Goal: Information Seeking & Learning: Learn about a topic

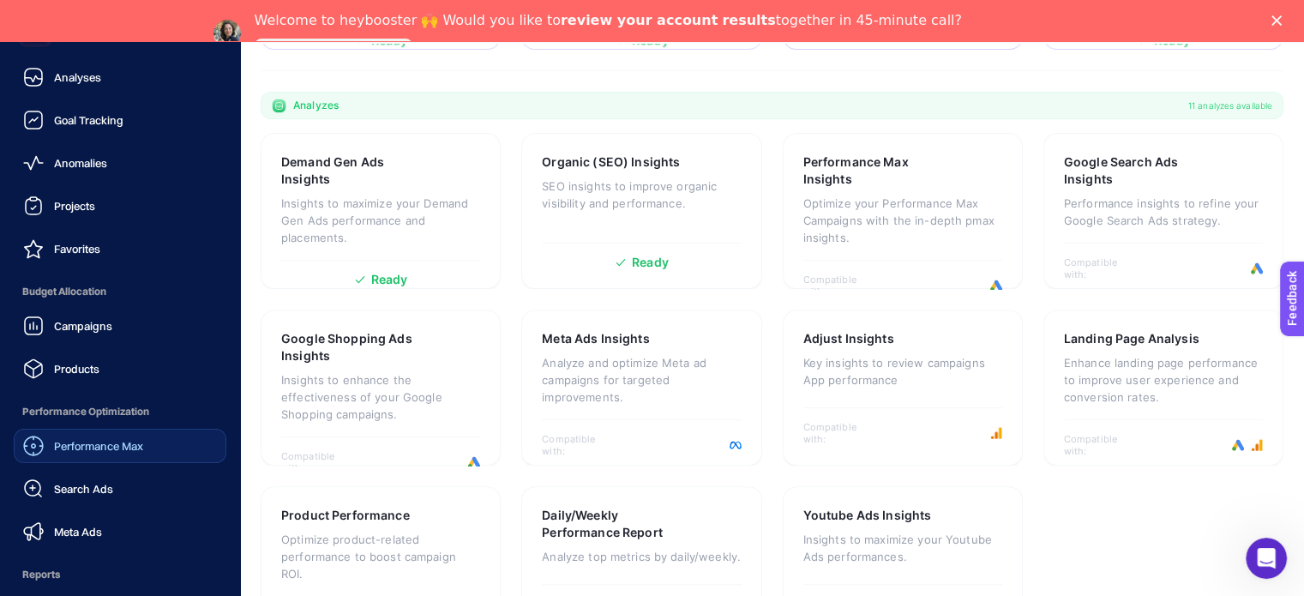
scroll to position [194, 0]
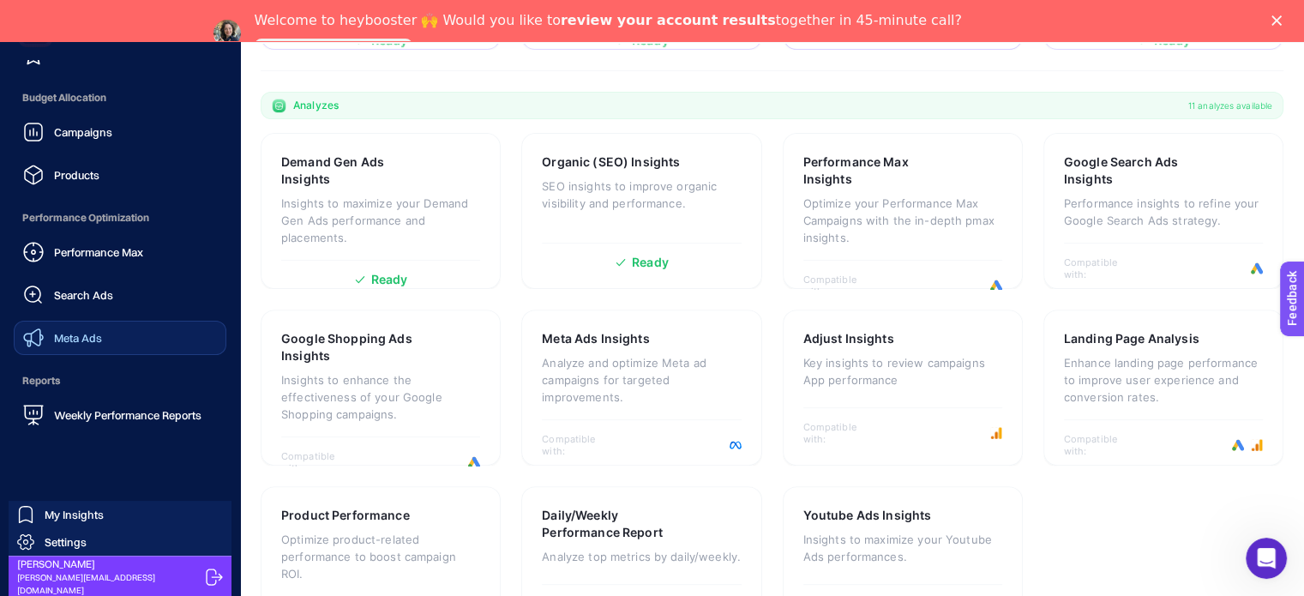
click at [86, 331] on span "Meta Ads" at bounding box center [78, 338] width 48 height 14
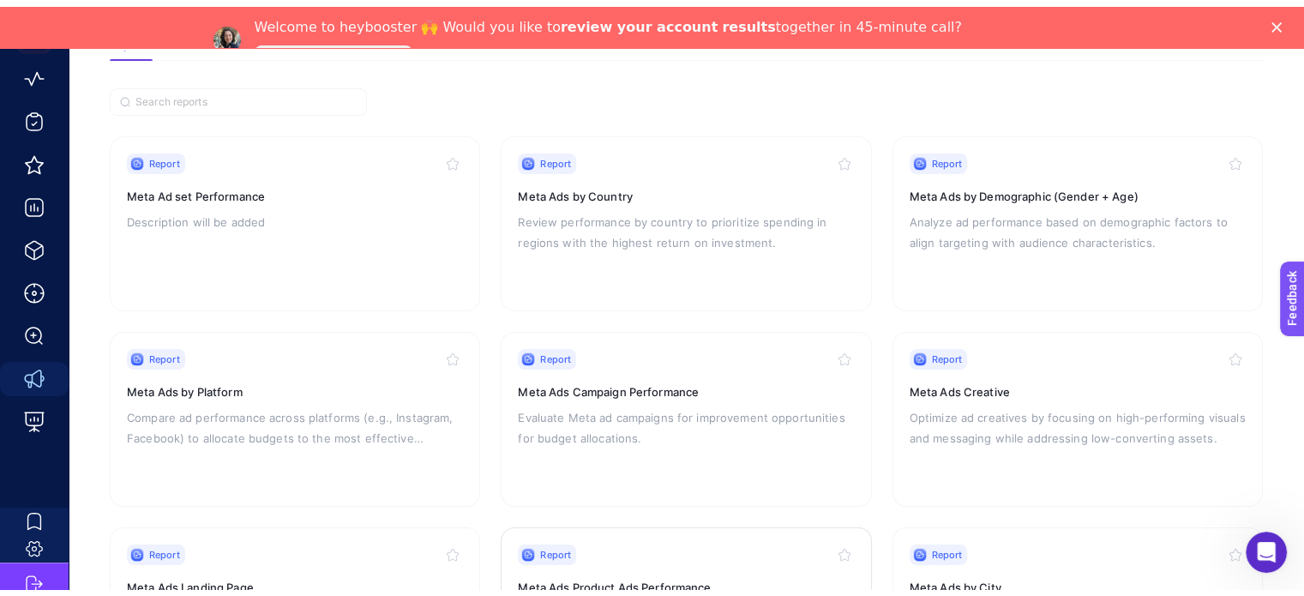
scroll to position [147, 0]
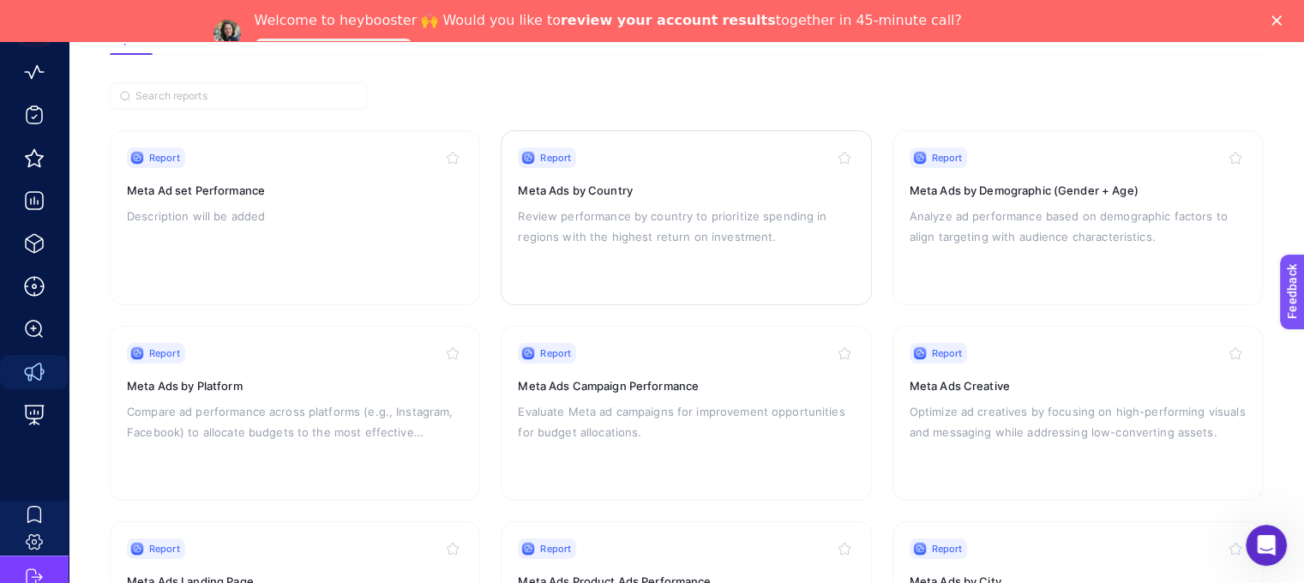
click at [600, 213] on p "Review performance by country to prioritize spending in regions with the highes…" at bounding box center [686, 226] width 336 height 41
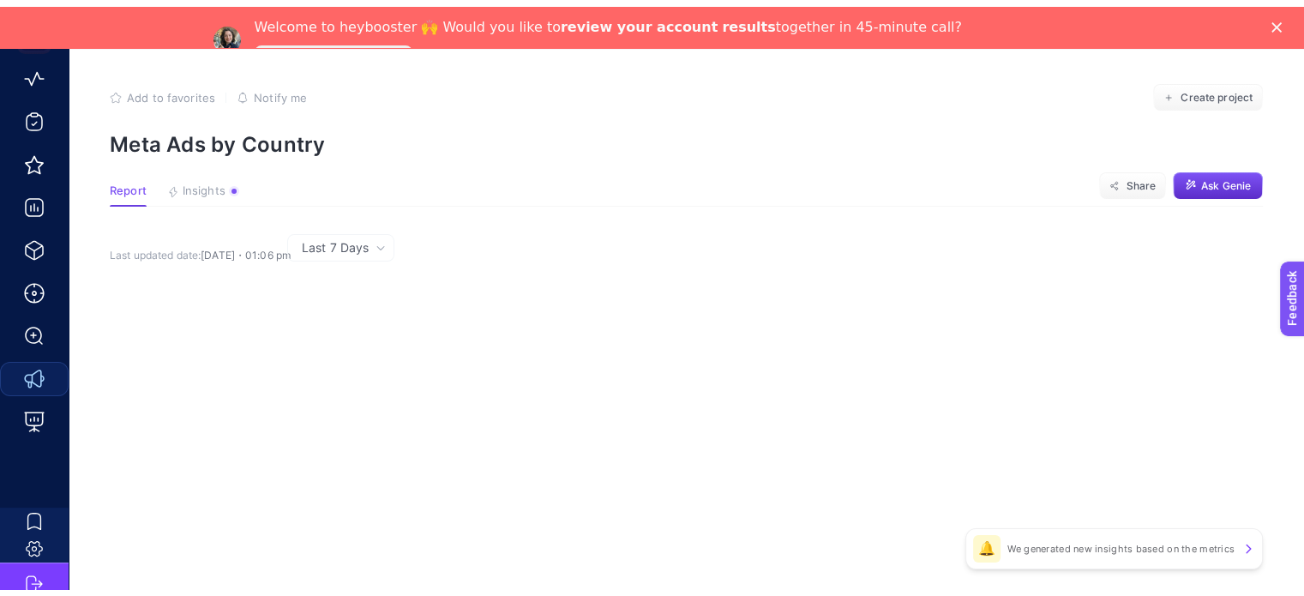
click at [1282, 26] on icon "Close" at bounding box center [1276, 26] width 10 height 10
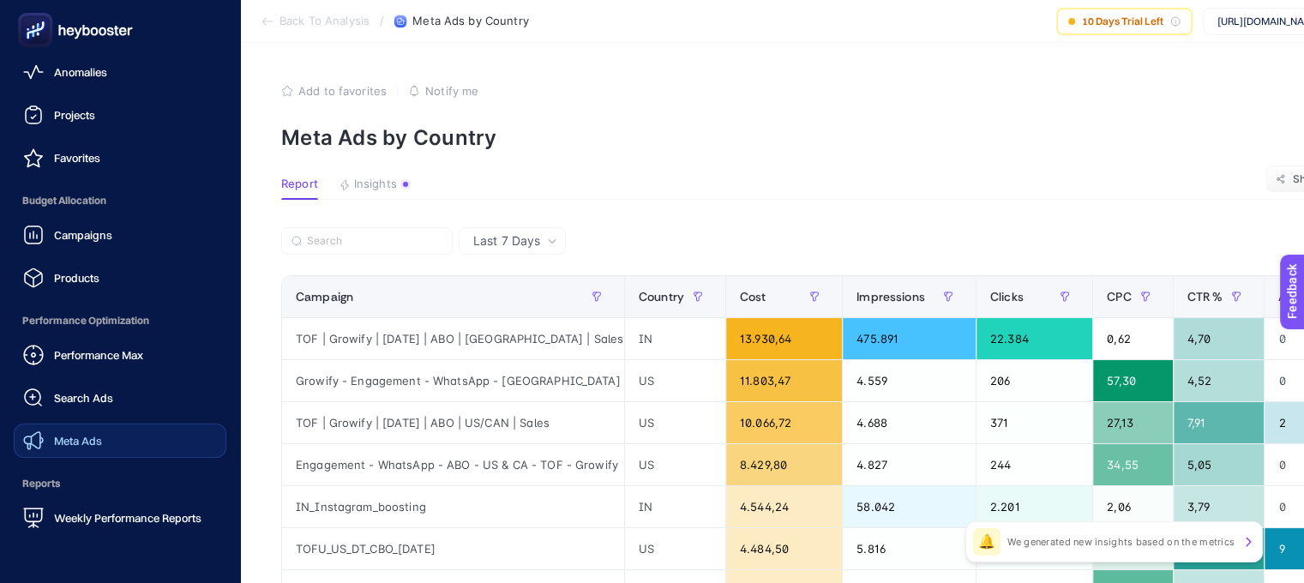
click at [71, 37] on icon at bounding box center [75, 30] width 123 height 34
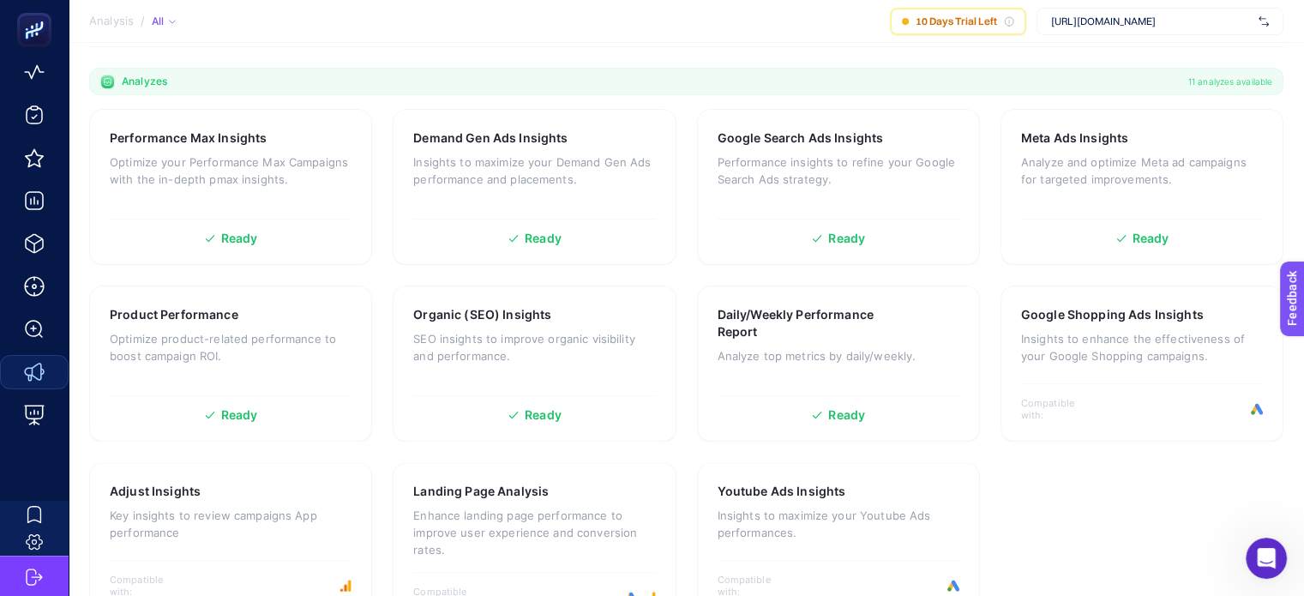
scroll to position [545, 0]
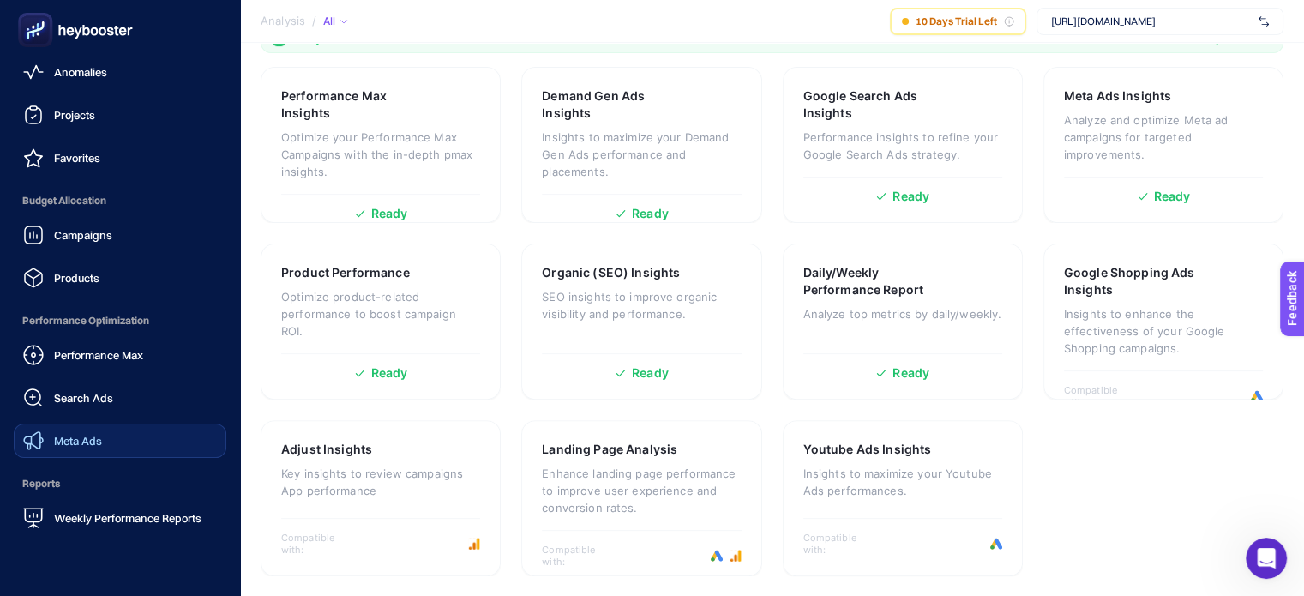
click at [112, 435] on link "Meta Ads" at bounding box center [120, 441] width 213 height 34
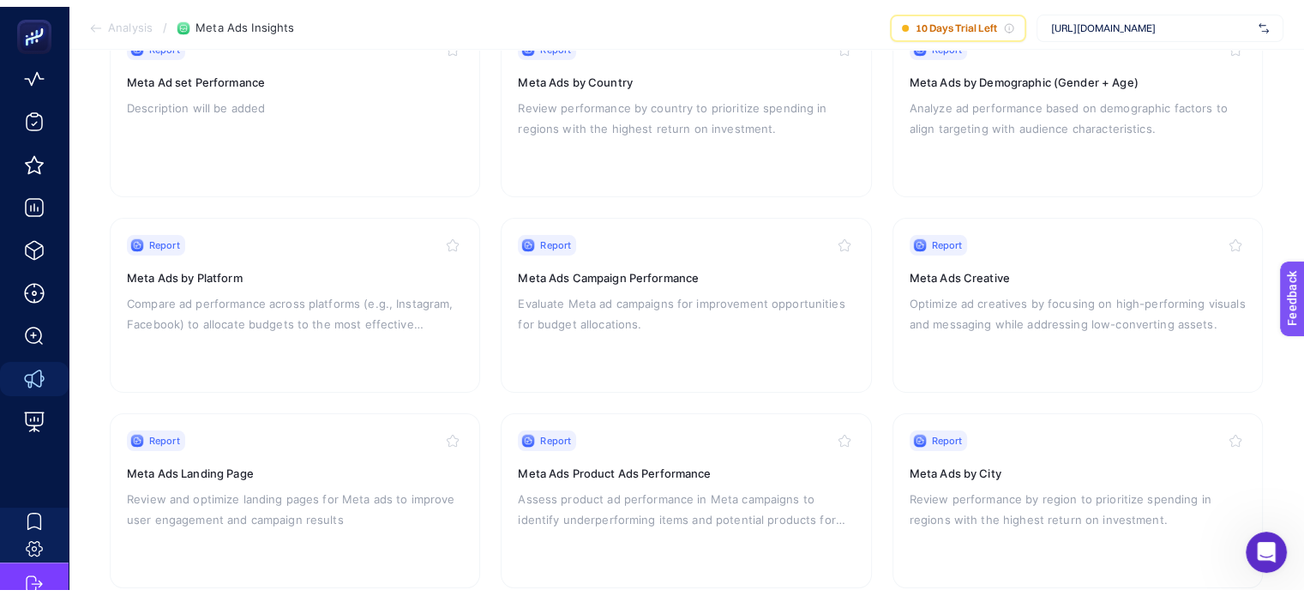
scroll to position [110, 0]
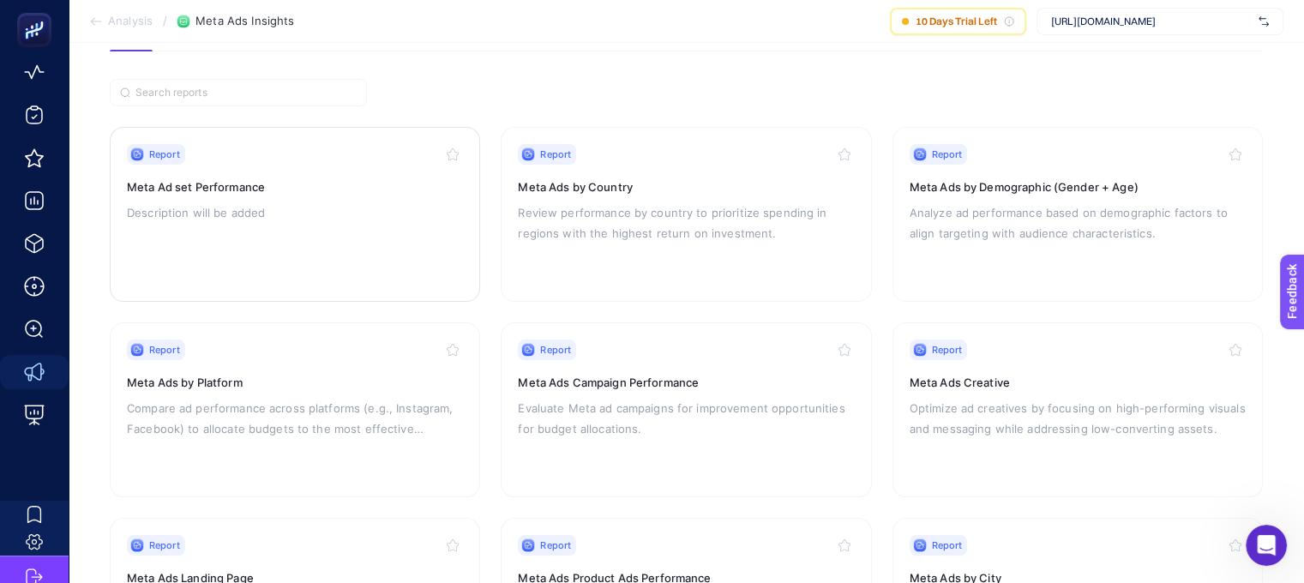
click at [200, 185] on h3 "Meta Ad set Performance" at bounding box center [295, 186] width 336 height 17
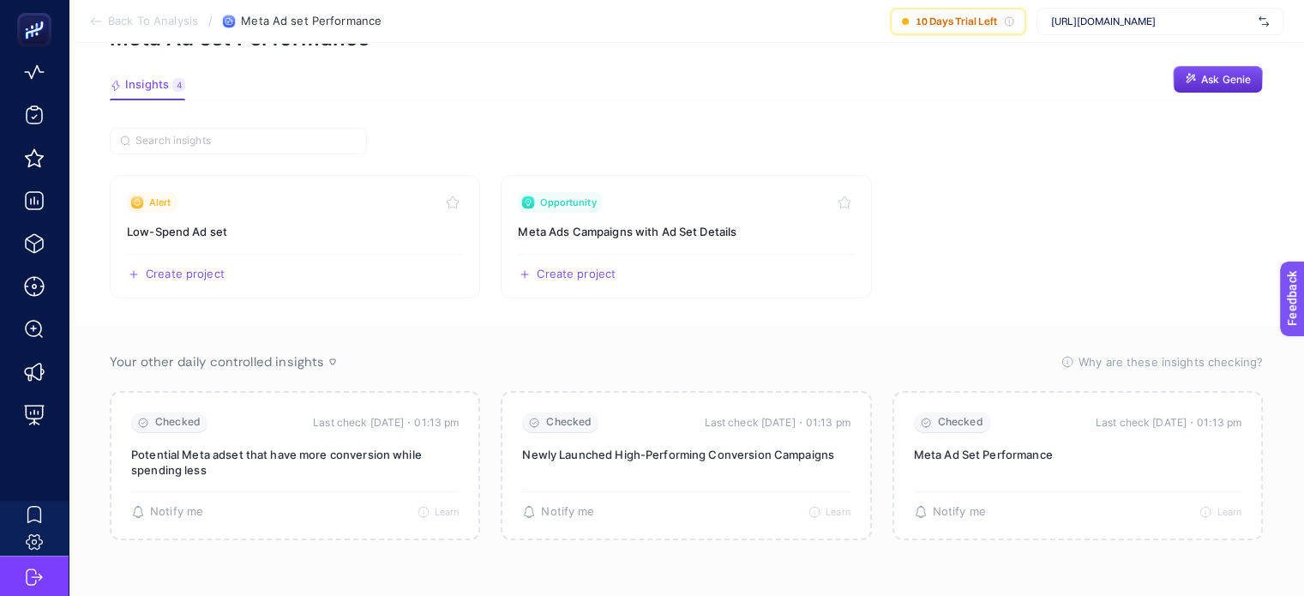
scroll to position [97, 0]
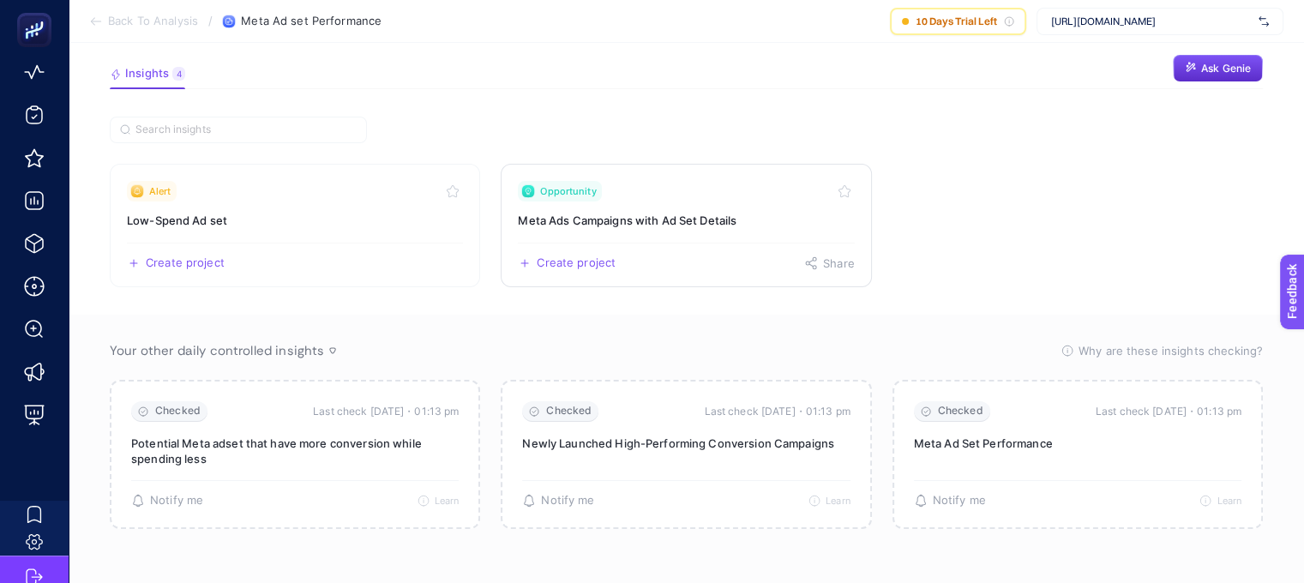
click at [640, 219] on h3 "Meta Ads Campaigns with Ad Set Details" at bounding box center [686, 220] width 336 height 17
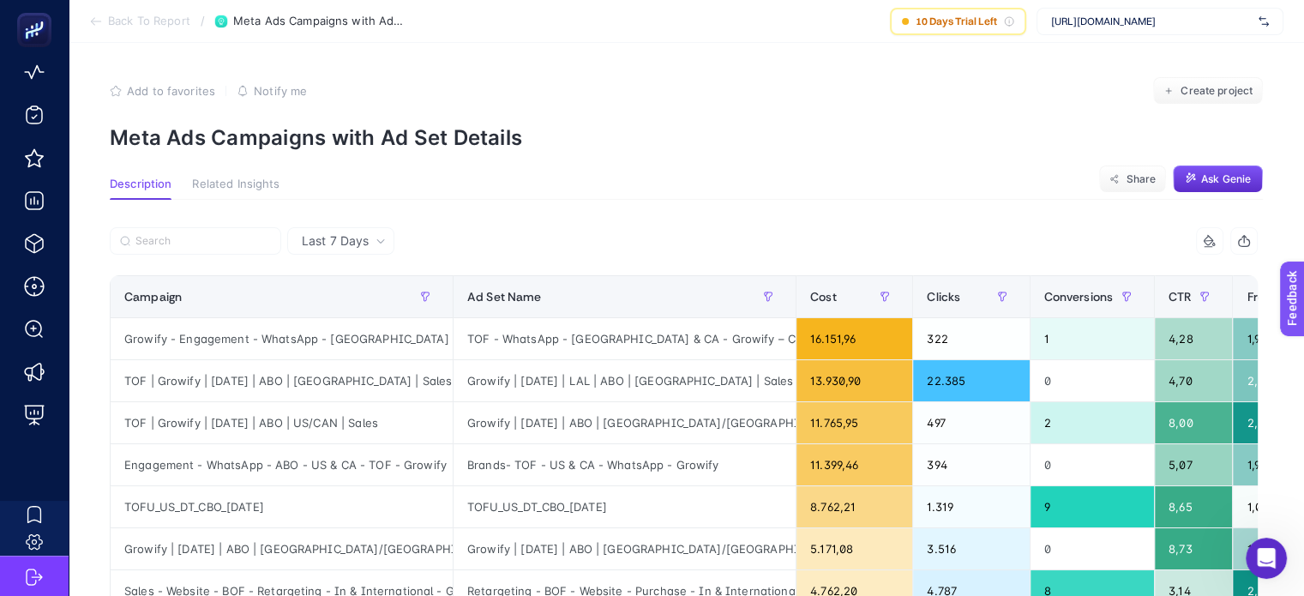
click at [398, 237] on div at bounding box center [397, 246] width 574 height 38
click at [370, 232] on div "Last 7 Days" at bounding box center [340, 240] width 107 height 27
click at [378, 237] on icon at bounding box center [381, 241] width 10 height 10
click at [366, 308] on div "Campaign" at bounding box center [281, 296] width 315 height 27
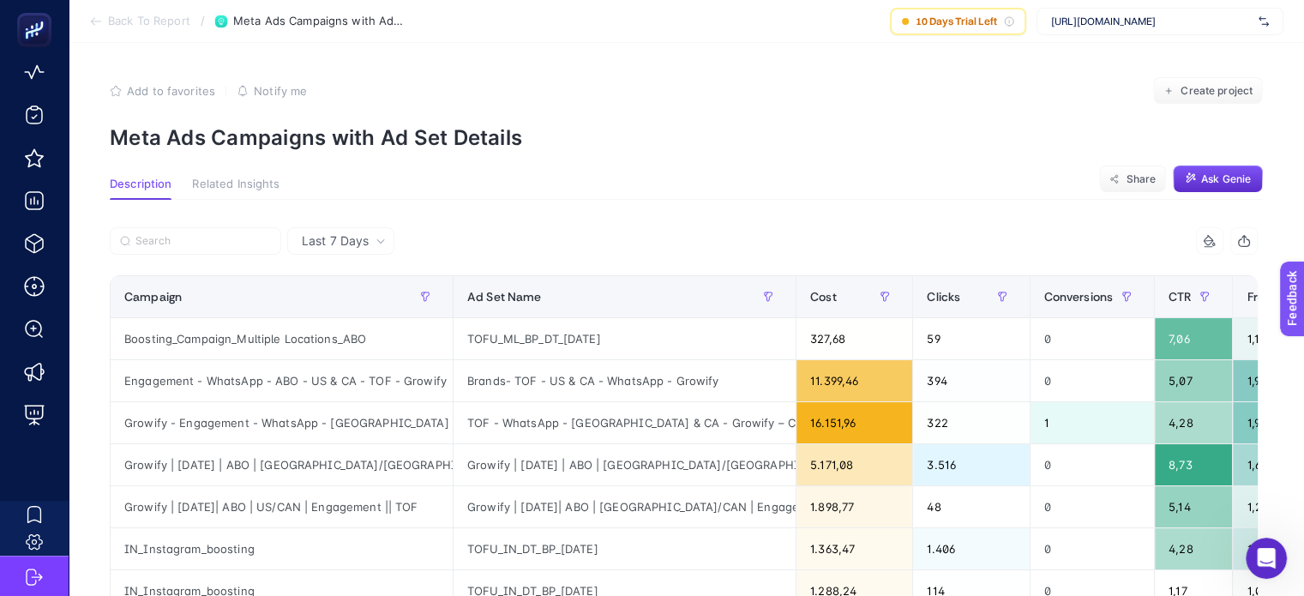
click at [378, 244] on icon at bounding box center [381, 241] width 10 height 10
click at [357, 303] on li "Last 30 Days" at bounding box center [340, 307] width 97 height 31
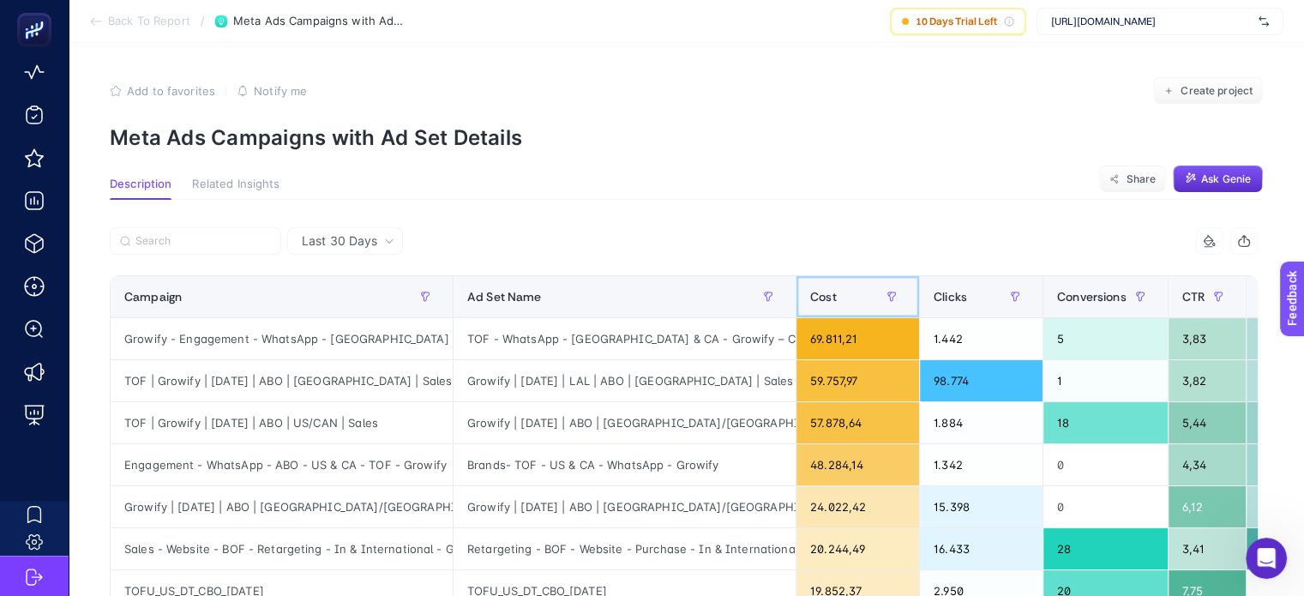
click at [825, 287] on div "Cost" at bounding box center [857, 296] width 95 height 27
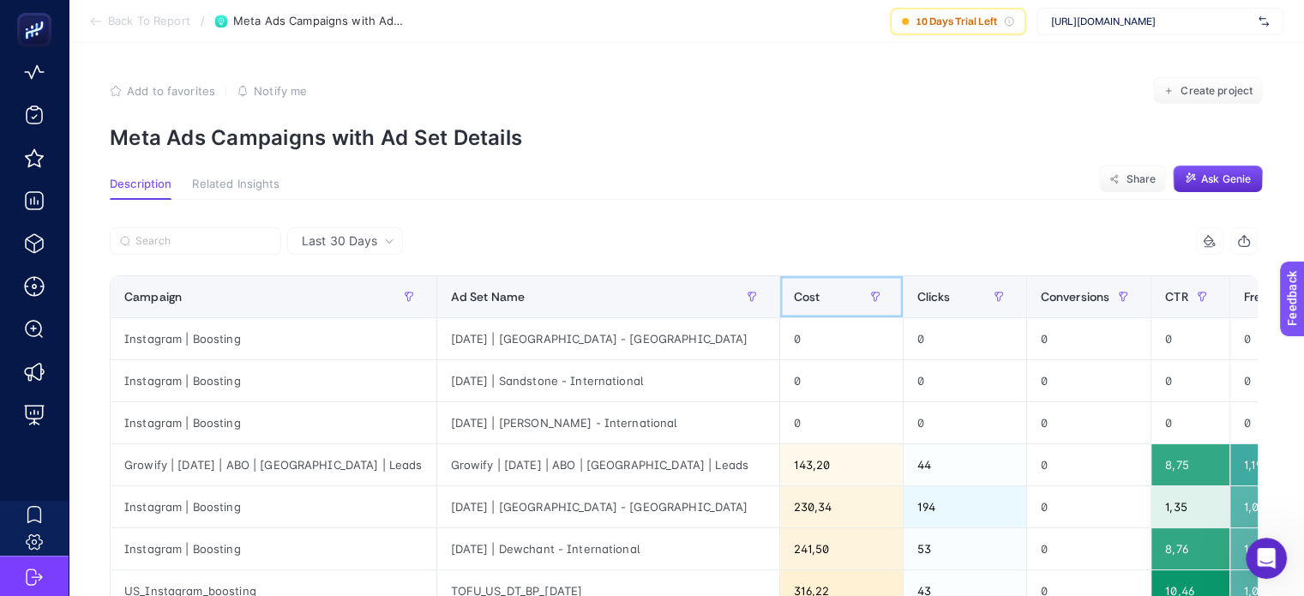
click at [794, 286] on div "Cost" at bounding box center [841, 296] width 95 height 27
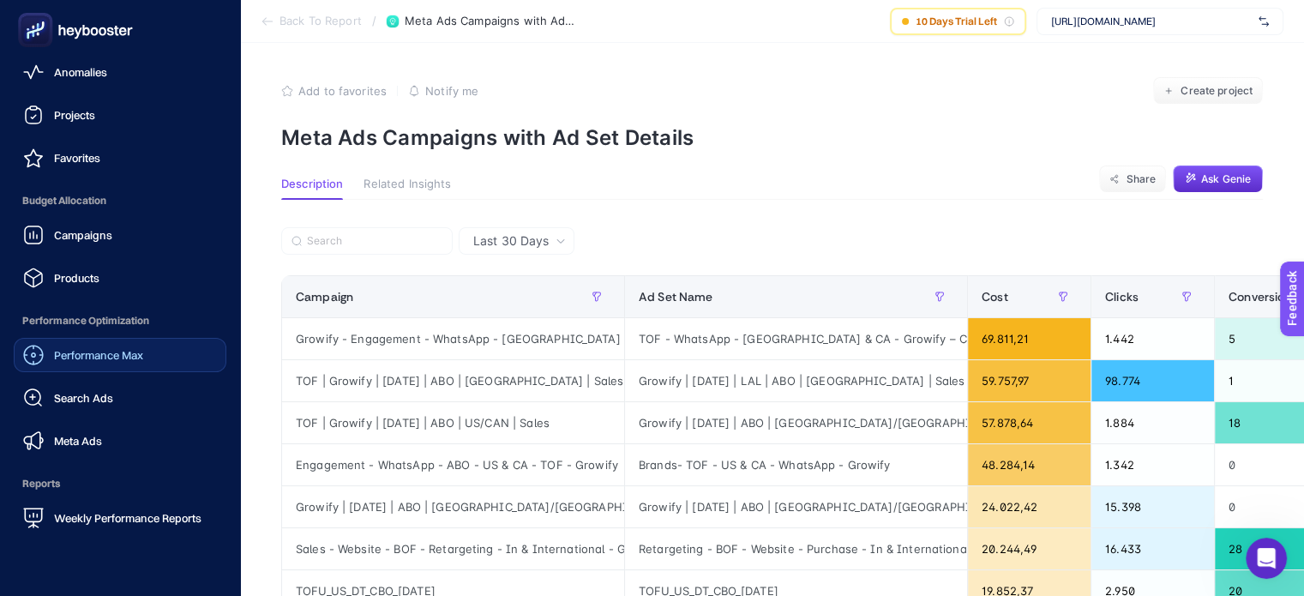
click at [97, 350] on span "Performance Max" at bounding box center [98, 355] width 89 height 14
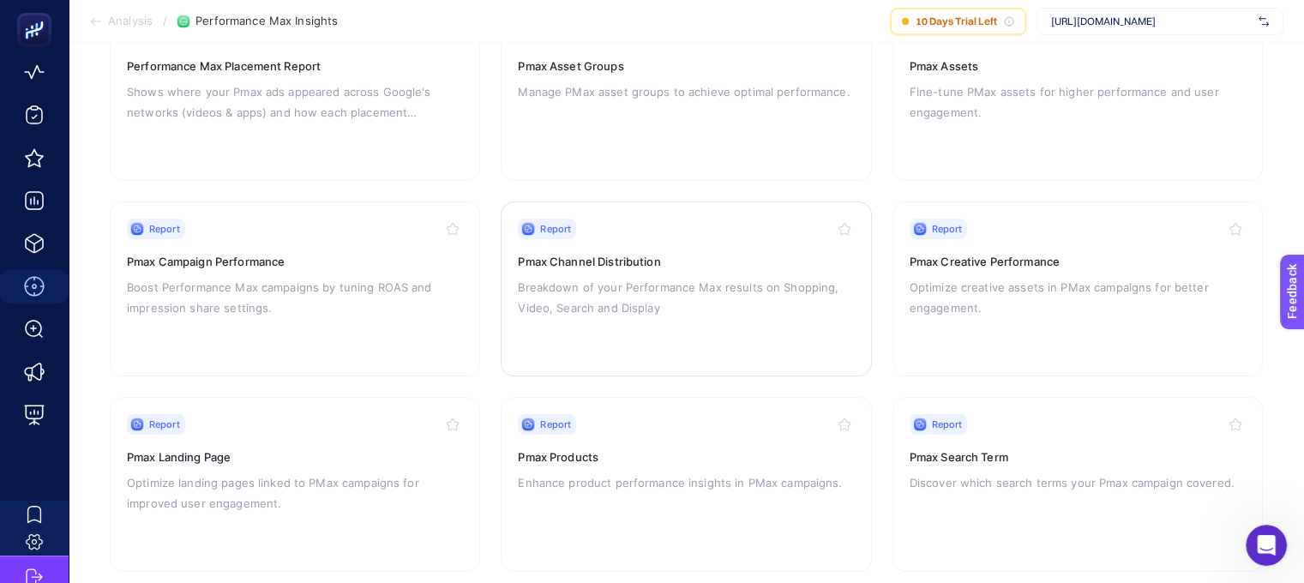
scroll to position [257, 0]
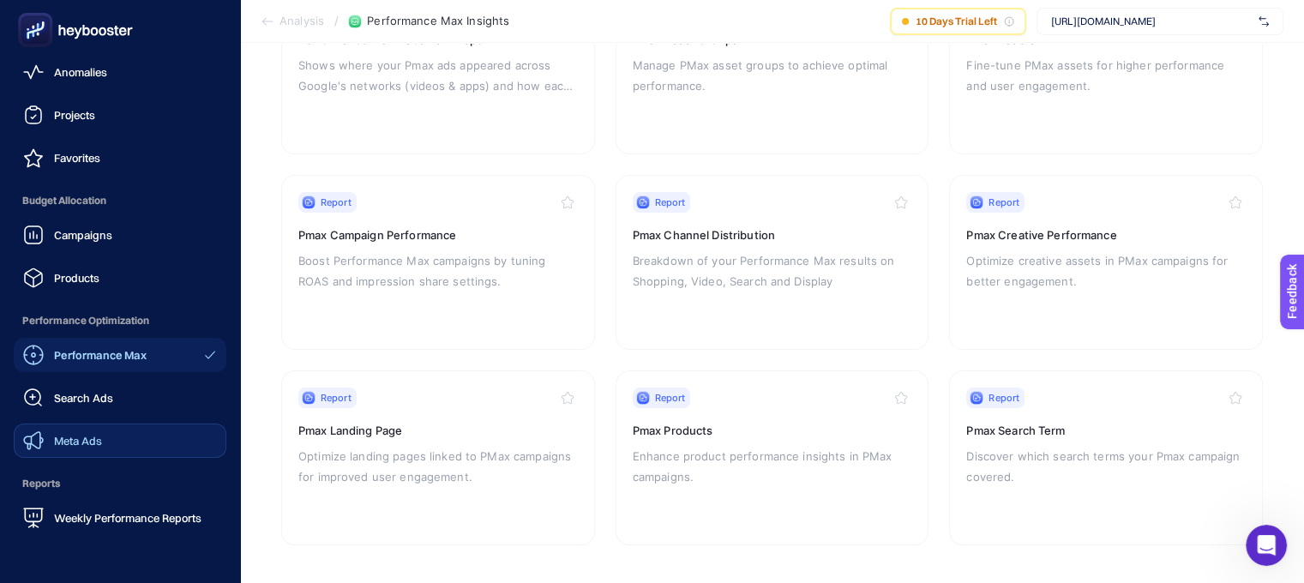
click at [100, 452] on link "Meta Ads" at bounding box center [120, 441] width 213 height 34
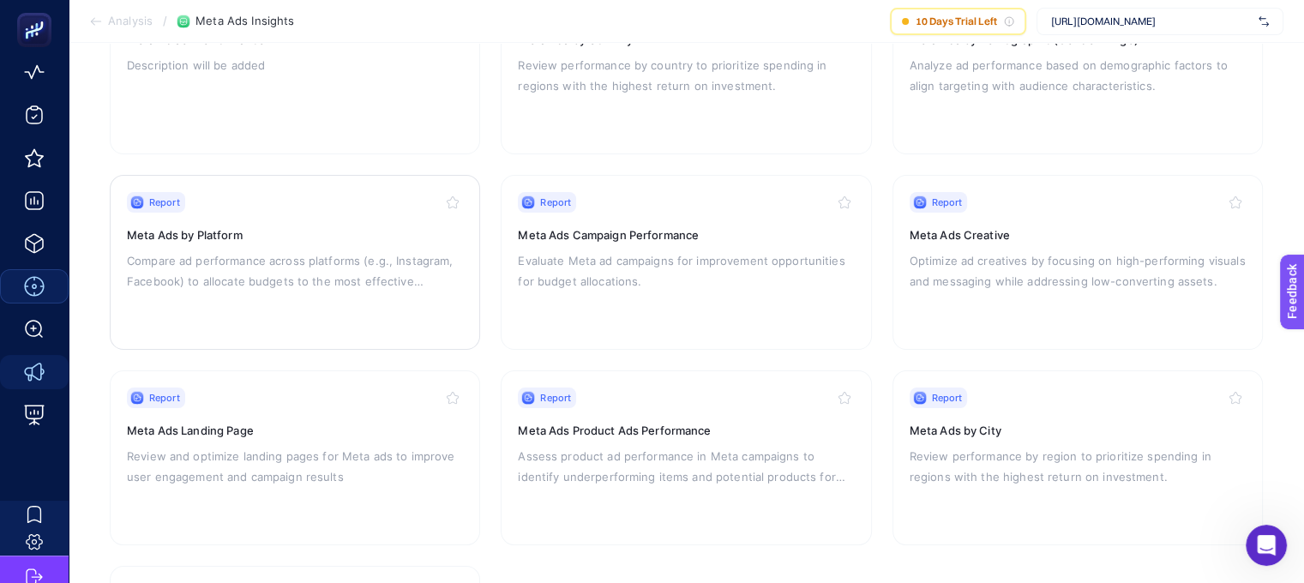
click at [333, 280] on p "Compare ad performance across platforms (e.g., Instagram, Facebook) to allocate…" at bounding box center [295, 270] width 336 height 41
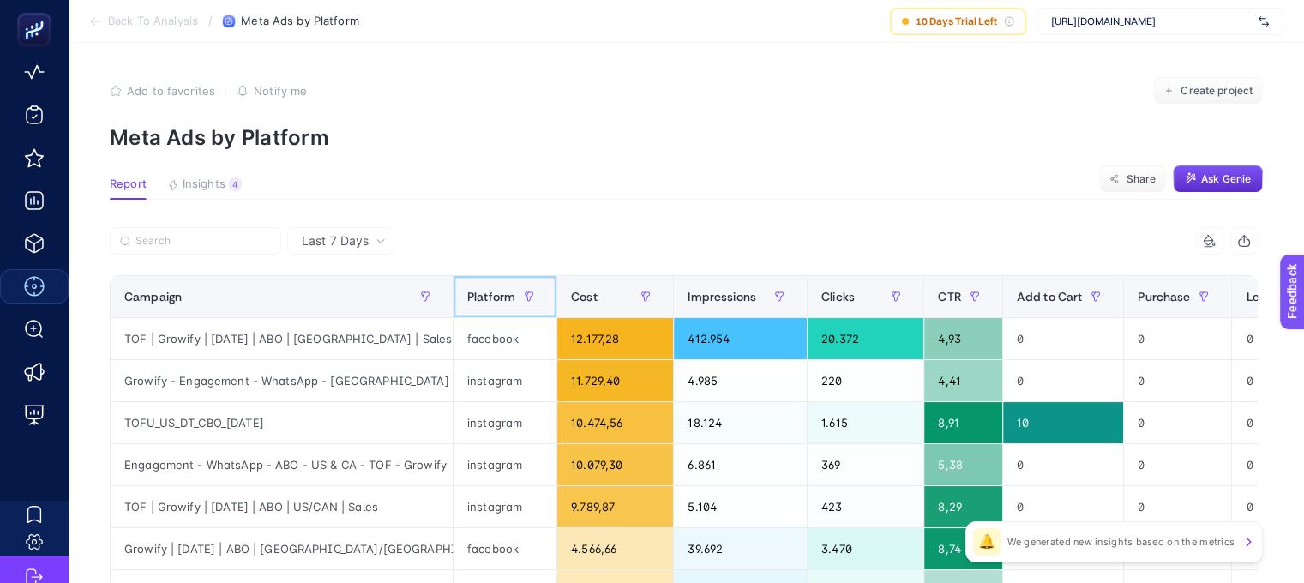
click at [490, 286] on div "Platform" at bounding box center [504, 296] width 75 height 27
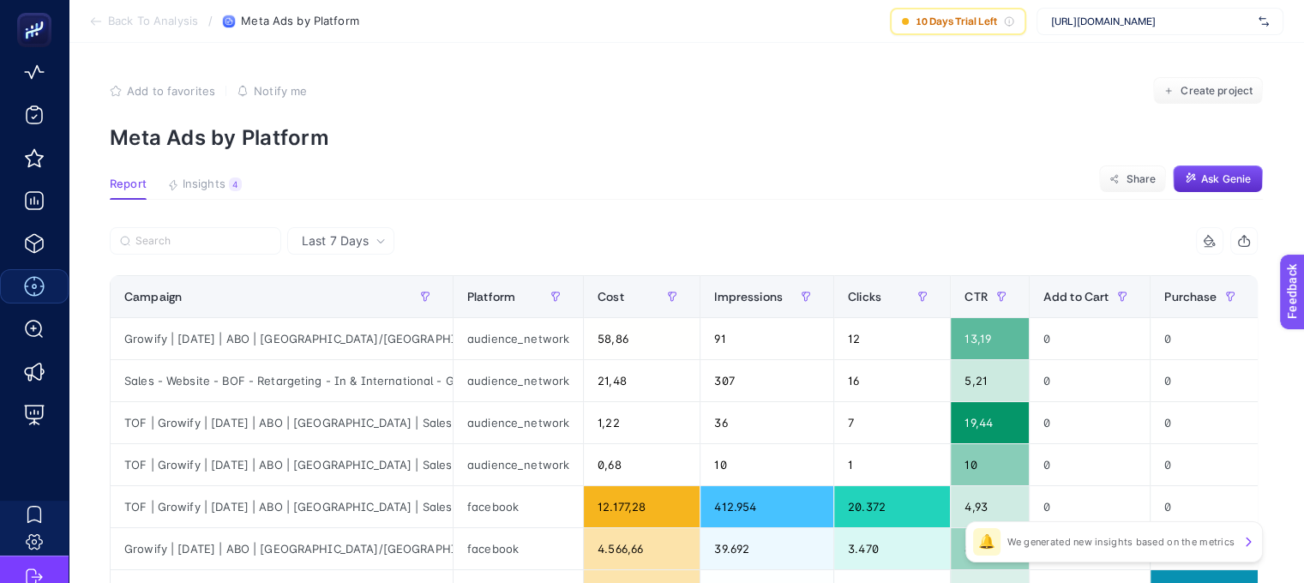
click at [356, 239] on span "Last 7 Days" at bounding box center [335, 240] width 67 height 17
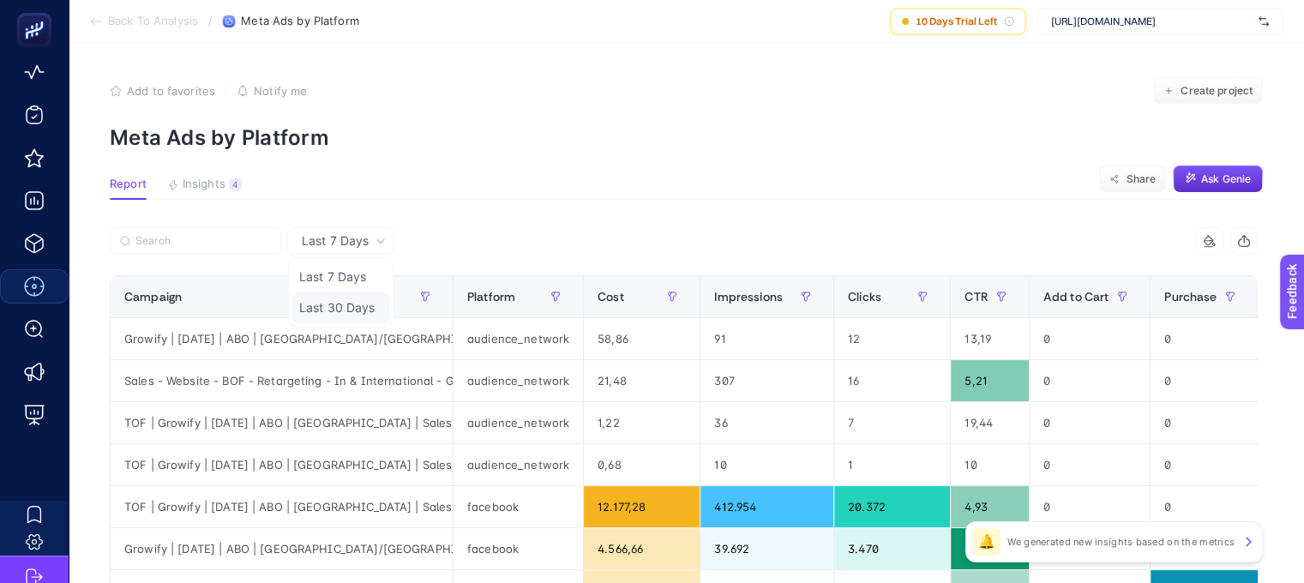
click at [339, 300] on li "Last 30 Days" at bounding box center [340, 307] width 97 height 31
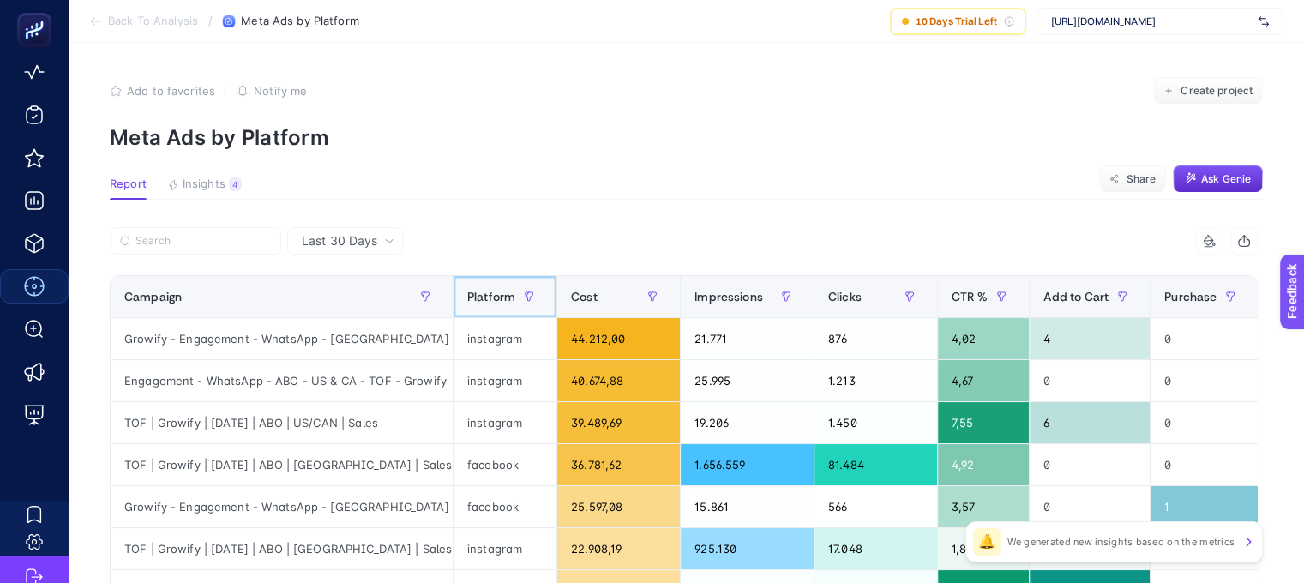
click at [485, 284] on div "Platform" at bounding box center [504, 296] width 75 height 27
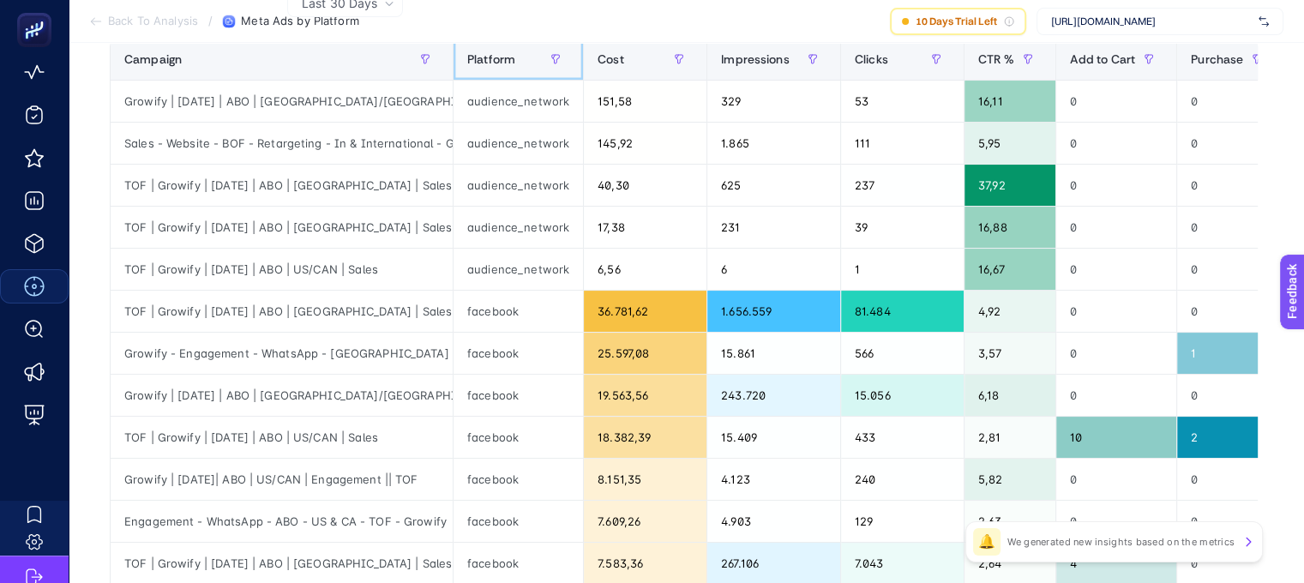
scroll to position [152, 0]
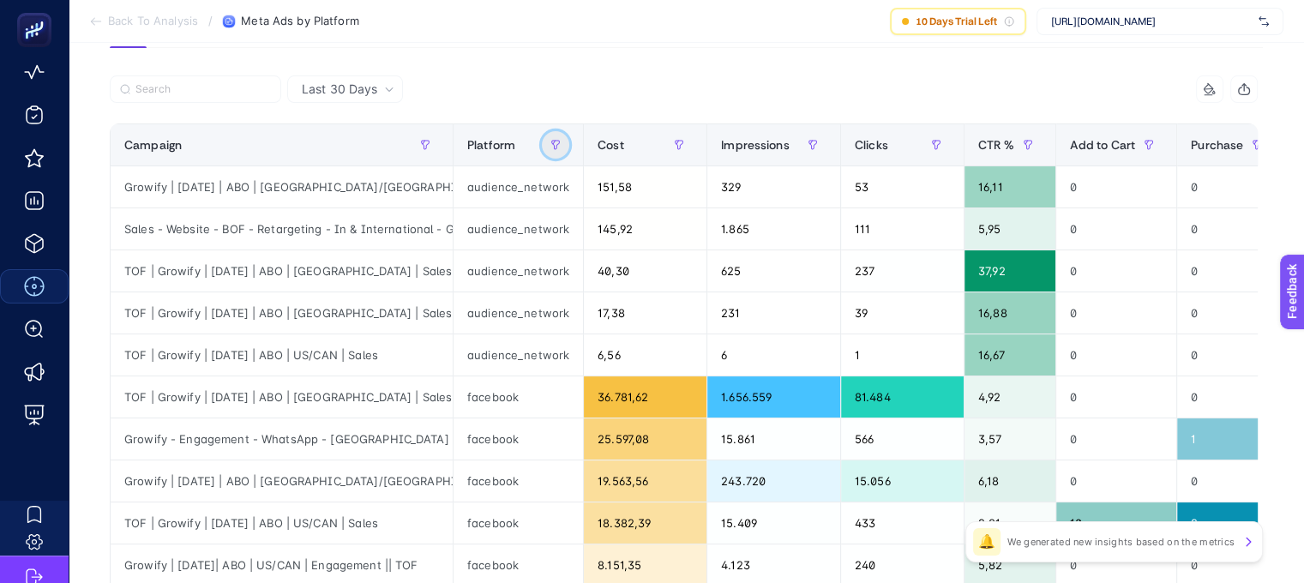
click at [555, 147] on icon "button" at bounding box center [555, 145] width 10 height 10
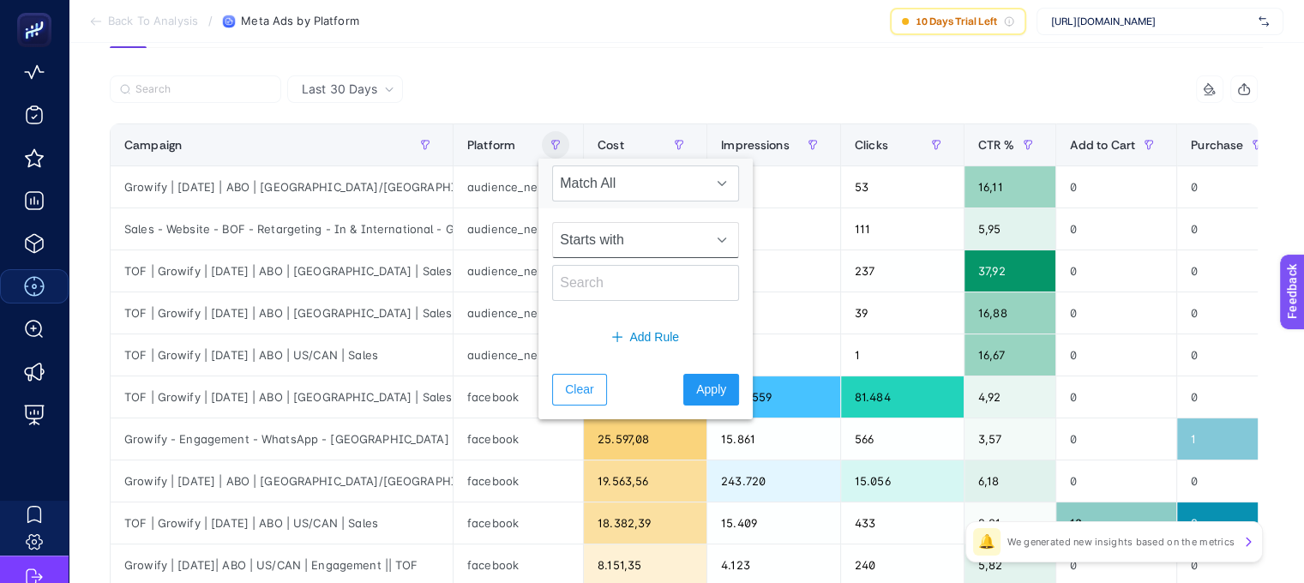
click at [717, 239] on icon at bounding box center [722, 240] width 10 height 10
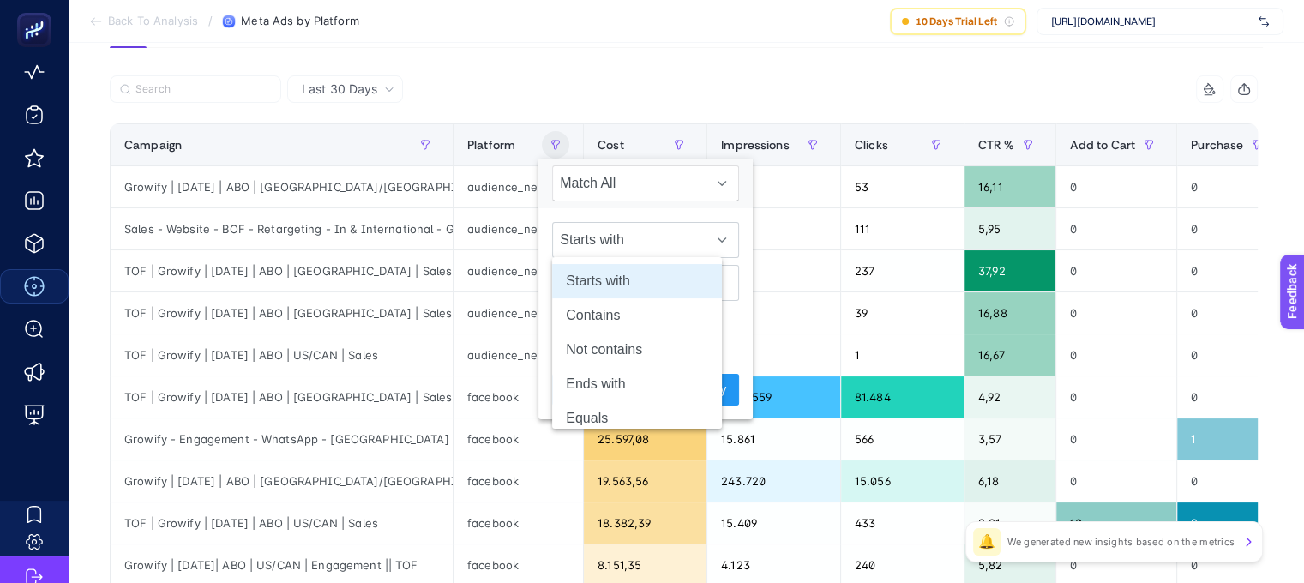
click at [678, 183] on span "Match All" at bounding box center [629, 183] width 153 height 34
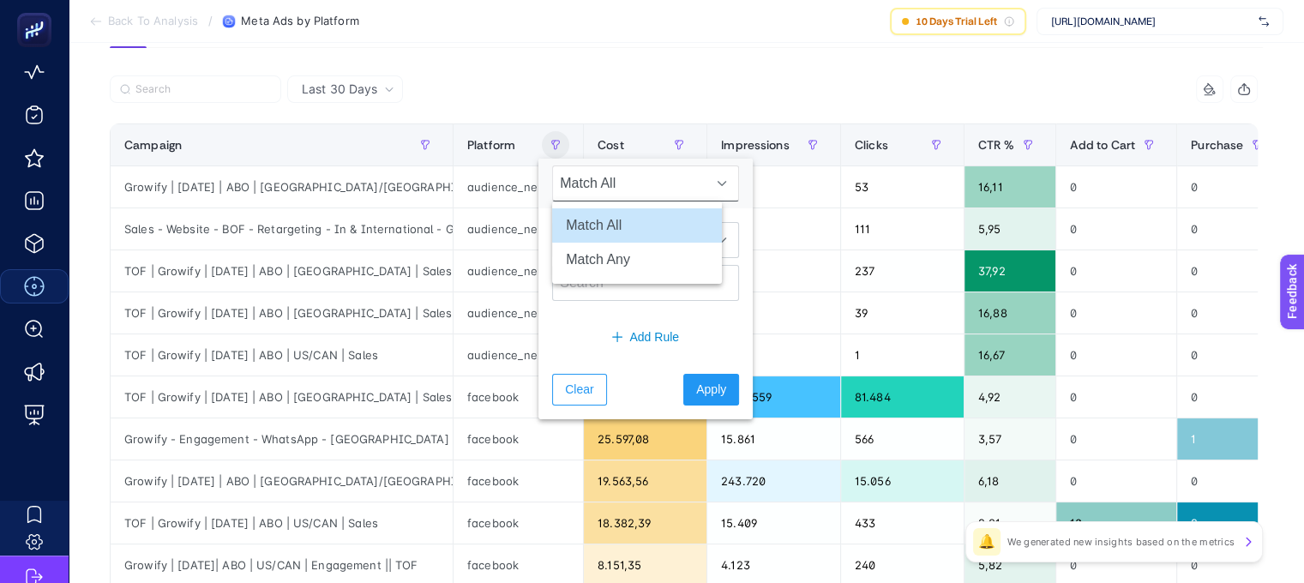
click at [678, 183] on span "Match All" at bounding box center [629, 183] width 153 height 34
click at [717, 236] on icon at bounding box center [722, 240] width 10 height 10
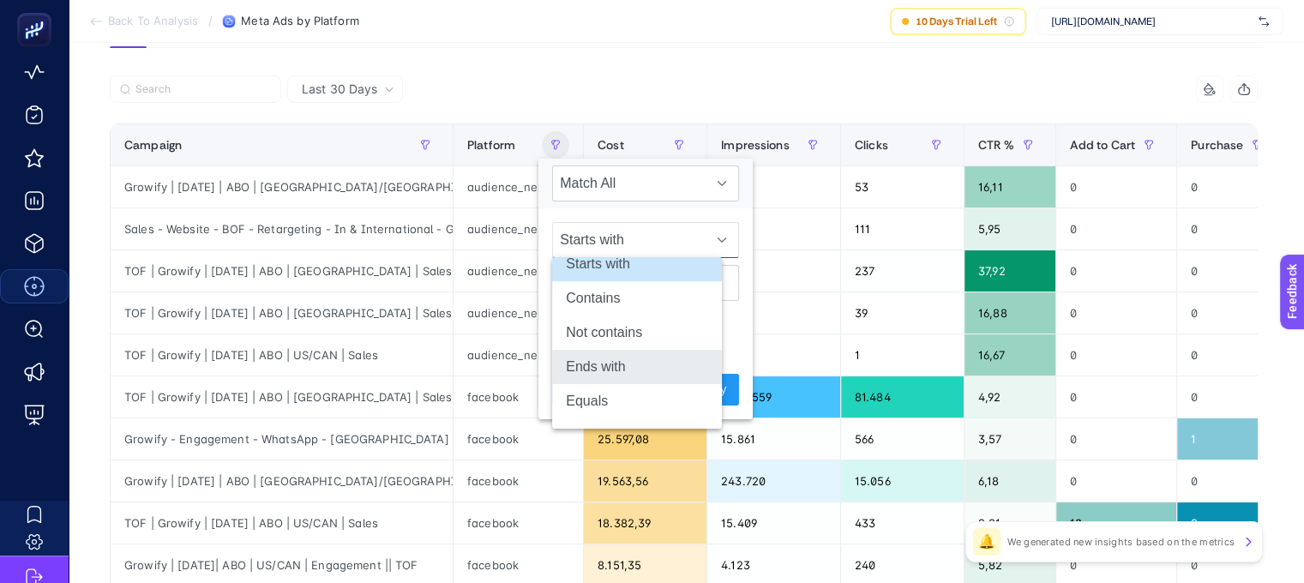
scroll to position [0, 0]
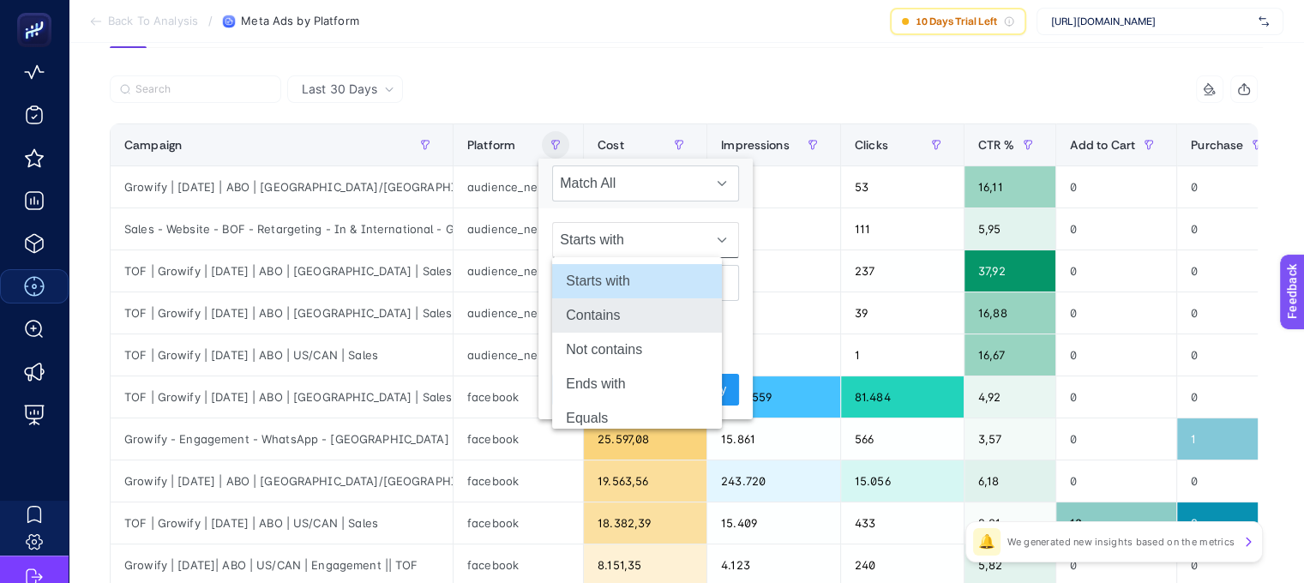
click at [644, 326] on li "Contains" at bounding box center [637, 315] width 170 height 34
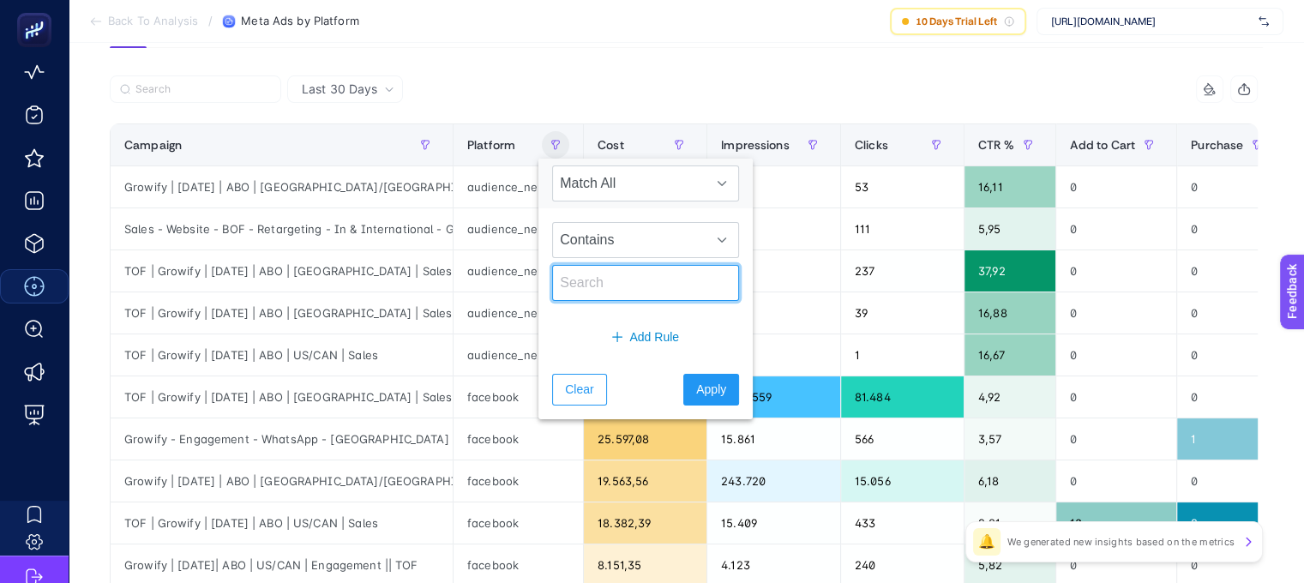
click at [632, 287] on input "text" at bounding box center [645, 283] width 187 height 36
type input "audience"
click at [696, 390] on span "Apply" at bounding box center [711, 390] width 30 height 18
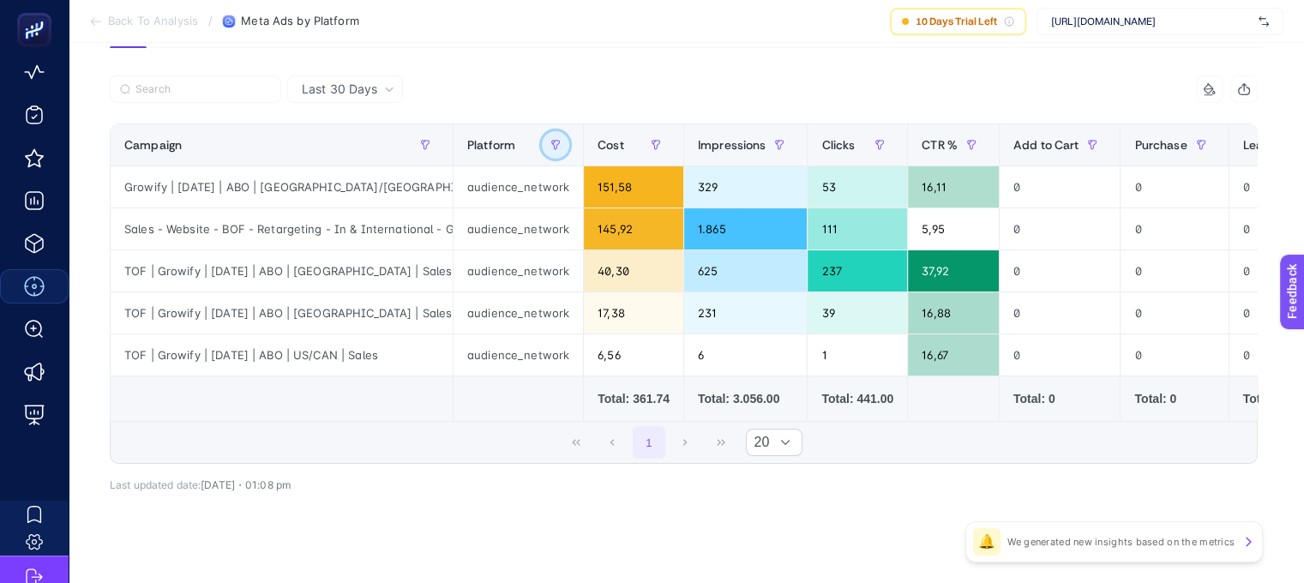
click at [550, 140] on icon "button" at bounding box center [555, 145] width 10 height 10
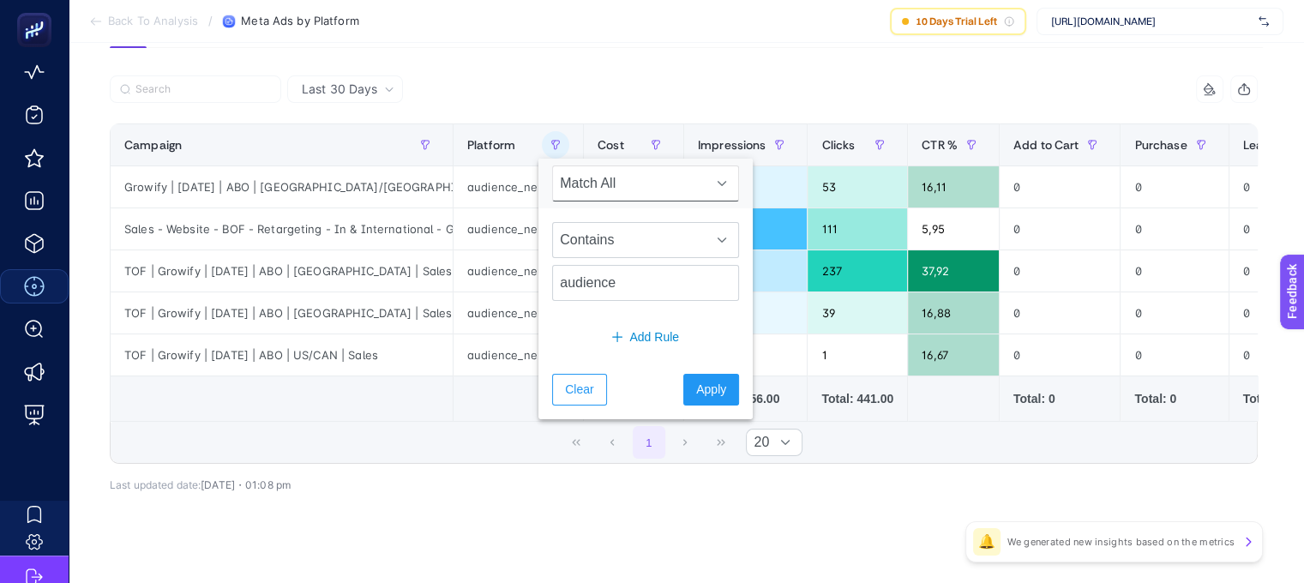
click at [706, 187] on div at bounding box center [722, 183] width 33 height 34
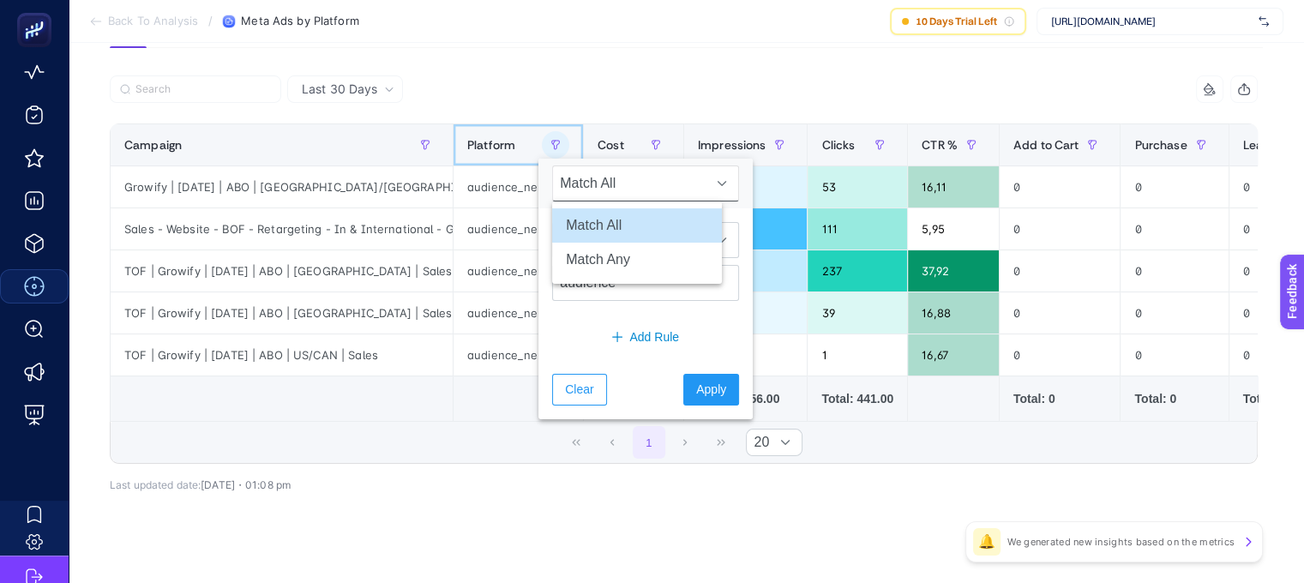
click at [477, 143] on span "Platform" at bounding box center [491, 145] width 48 height 14
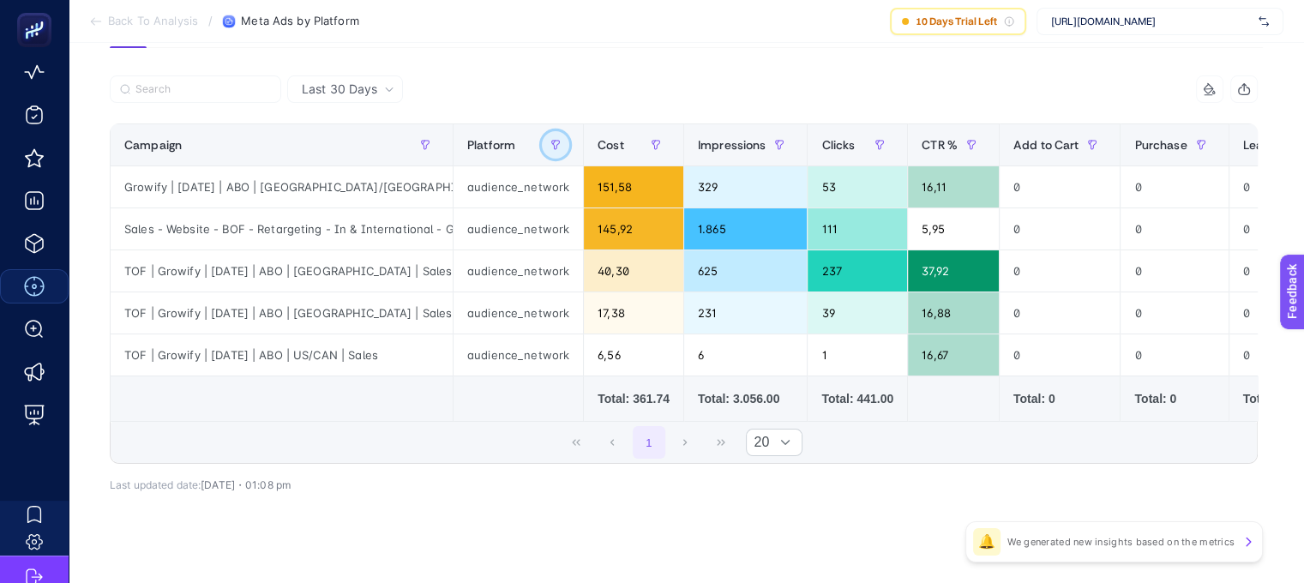
click at [553, 143] on icon "button" at bounding box center [554, 142] width 2 height 3
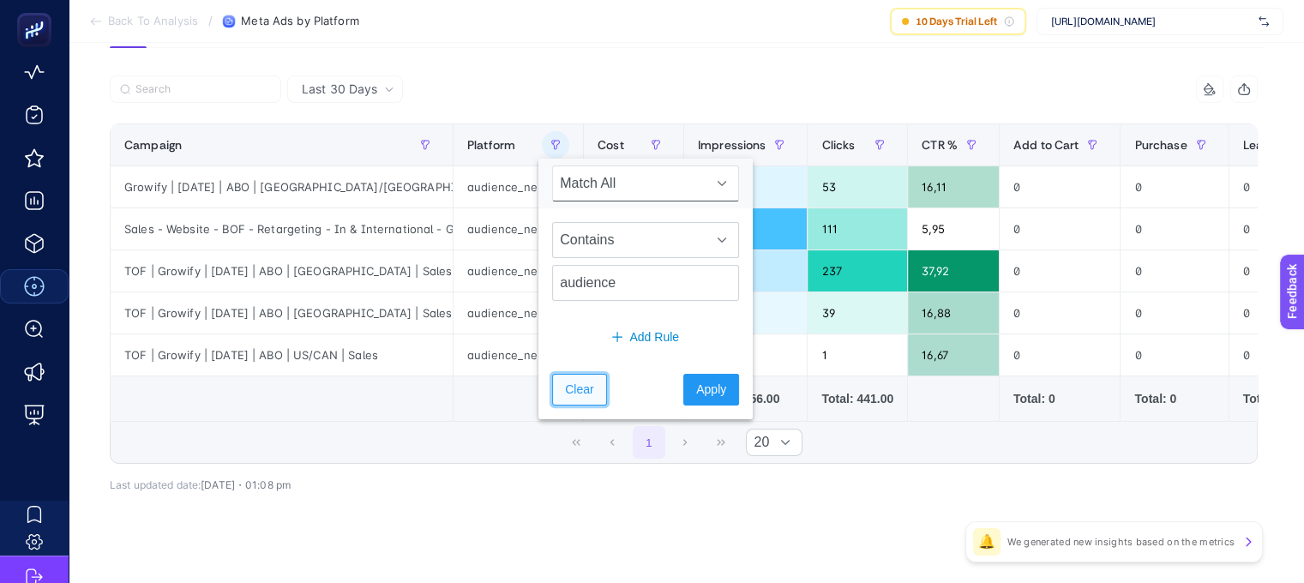
click at [581, 387] on span "Clear" at bounding box center [579, 390] width 28 height 18
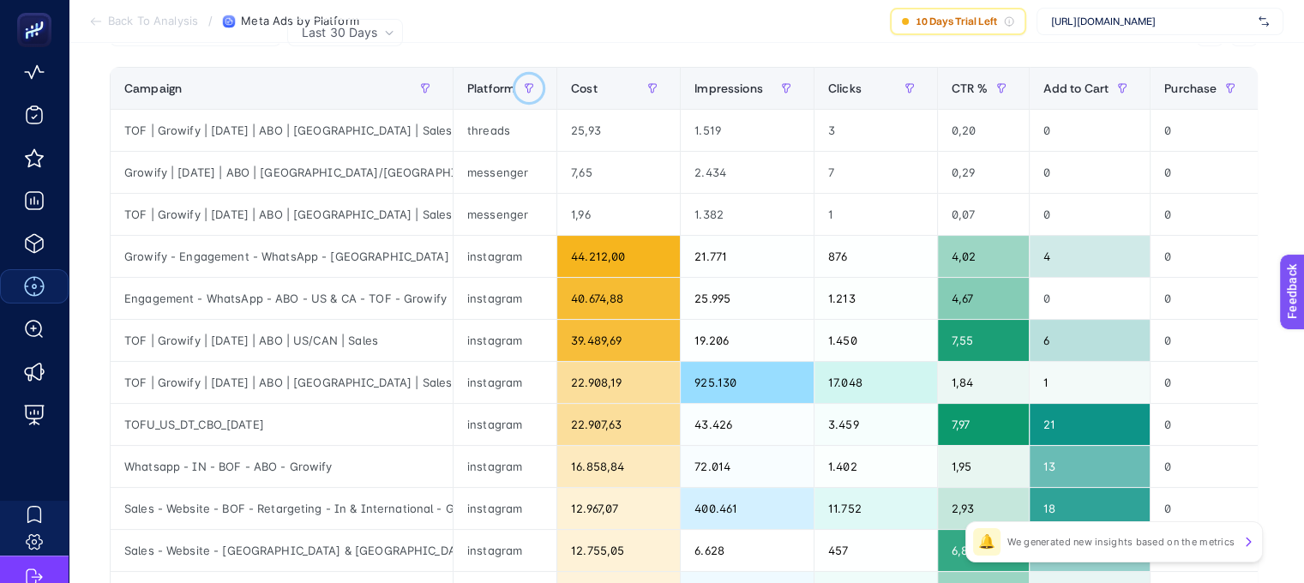
scroll to position [171, 8]
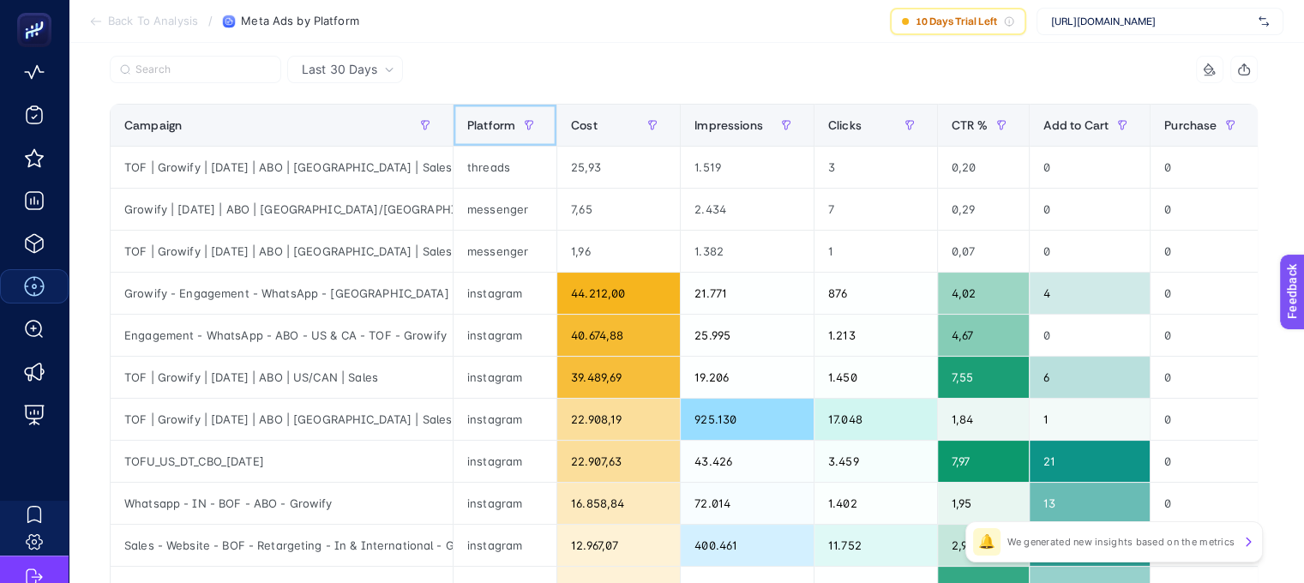
click at [480, 123] on span "Platform" at bounding box center [491, 125] width 48 height 14
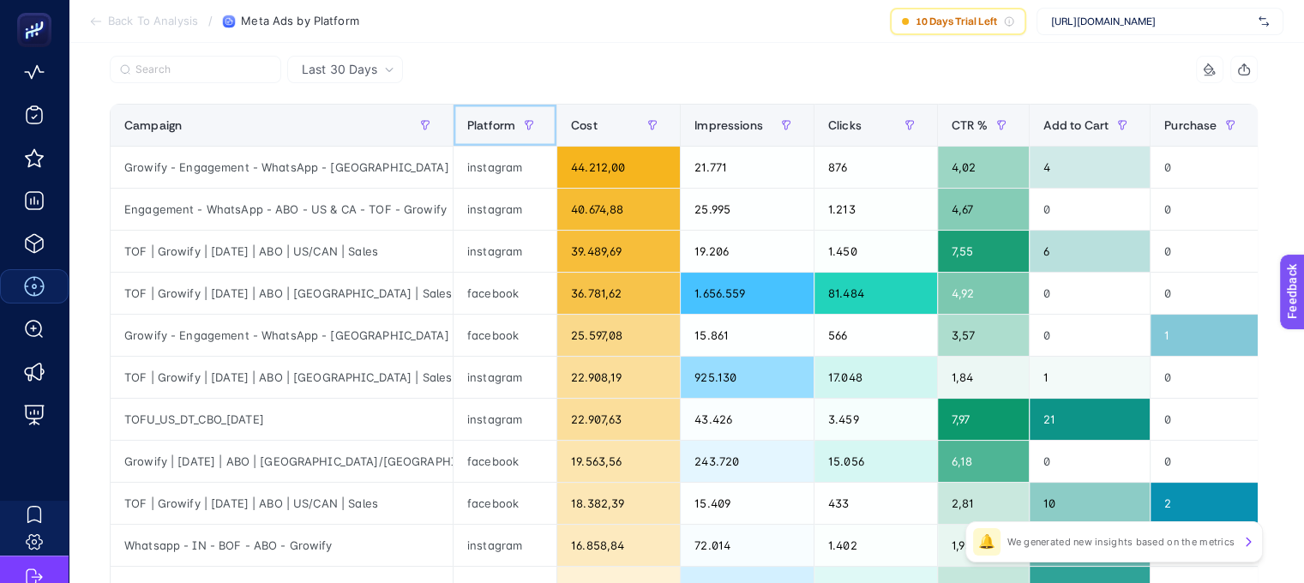
click at [480, 123] on span "Platform" at bounding box center [491, 125] width 48 height 14
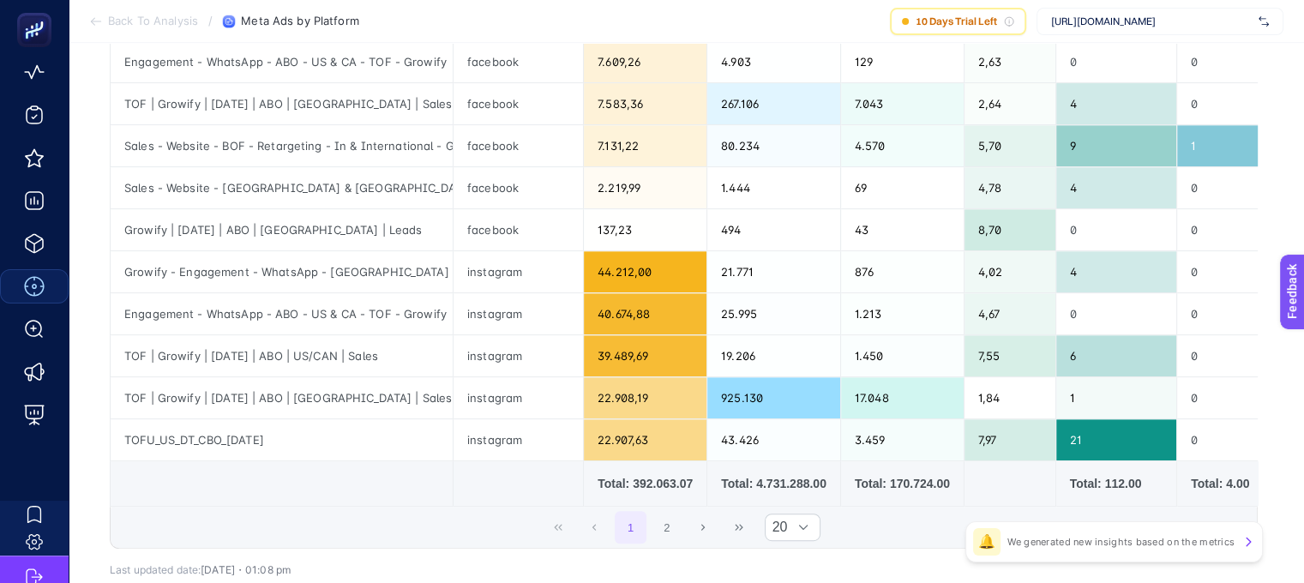
scroll to position [802, 8]
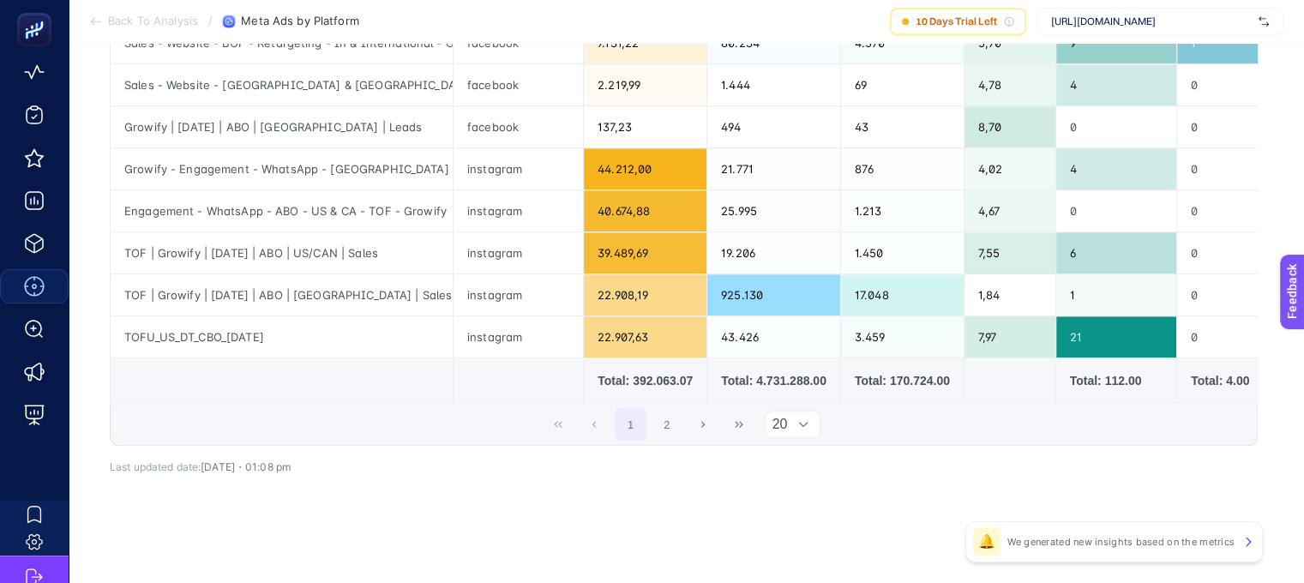
click at [799, 424] on icon at bounding box center [803, 424] width 9 height 5
click at [805, 423] on icon at bounding box center [803, 424] width 9 height 5
click at [801, 422] on icon at bounding box center [803, 424] width 10 height 10
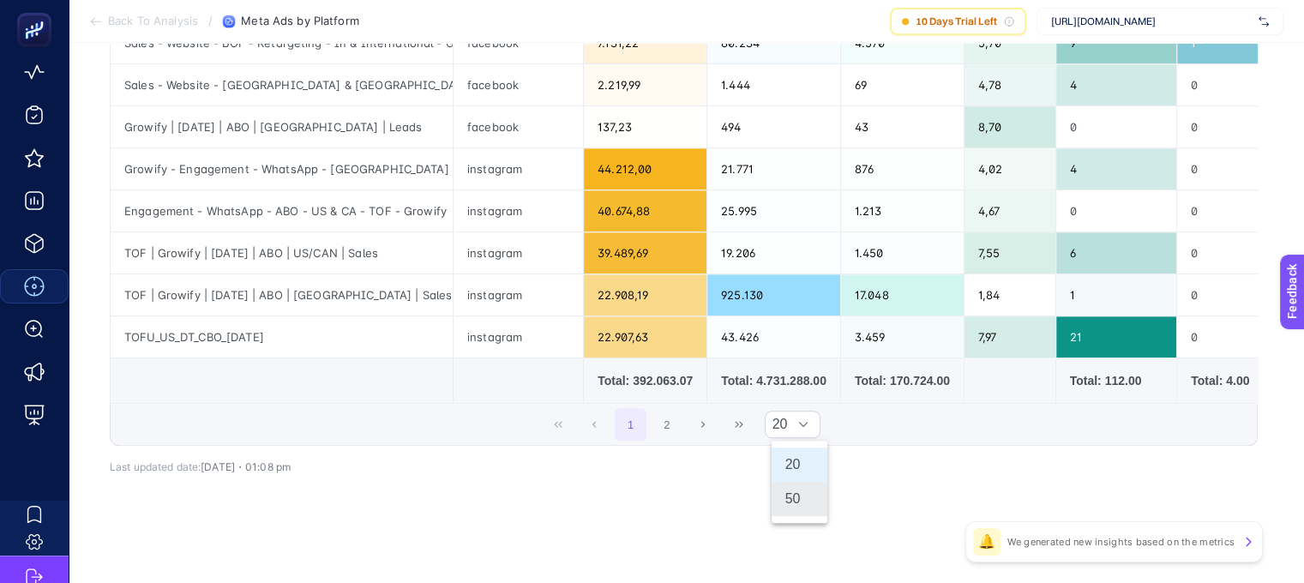
click at [795, 493] on li "50" at bounding box center [800, 499] width 56 height 34
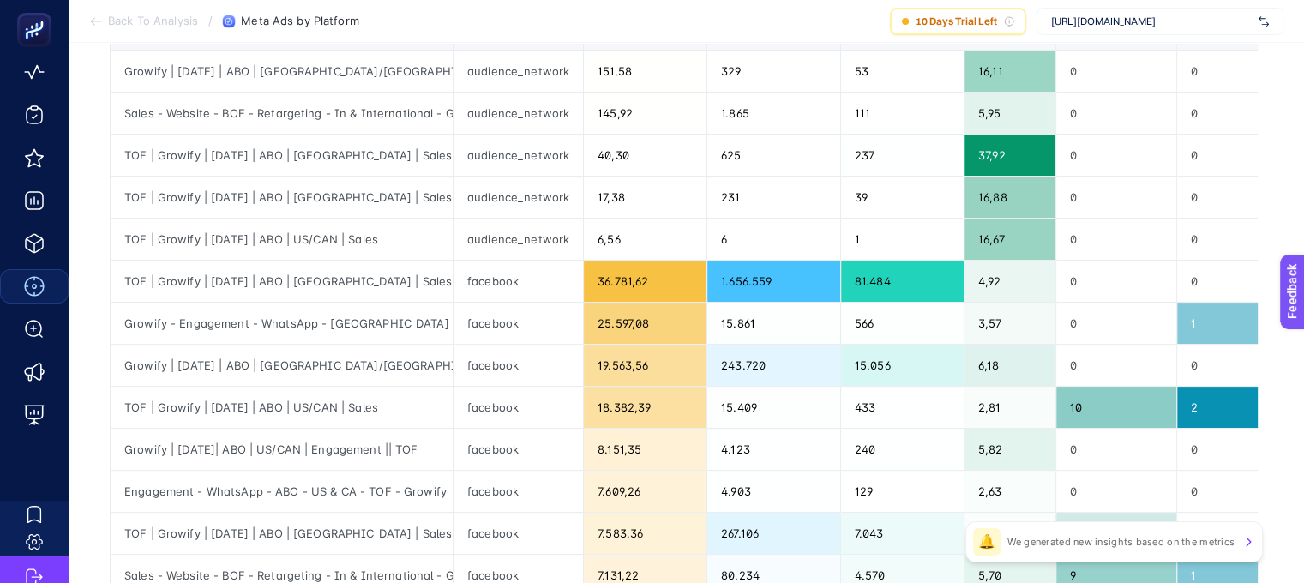
scroll to position [230, 8]
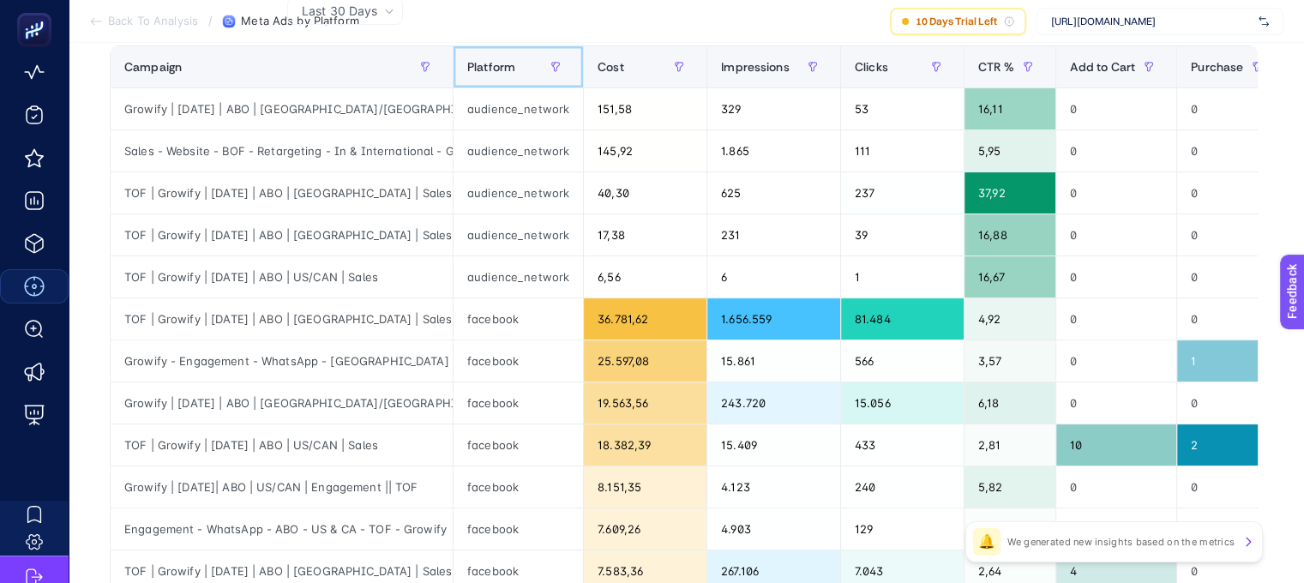
click at [476, 63] on span "Platform" at bounding box center [491, 67] width 48 height 14
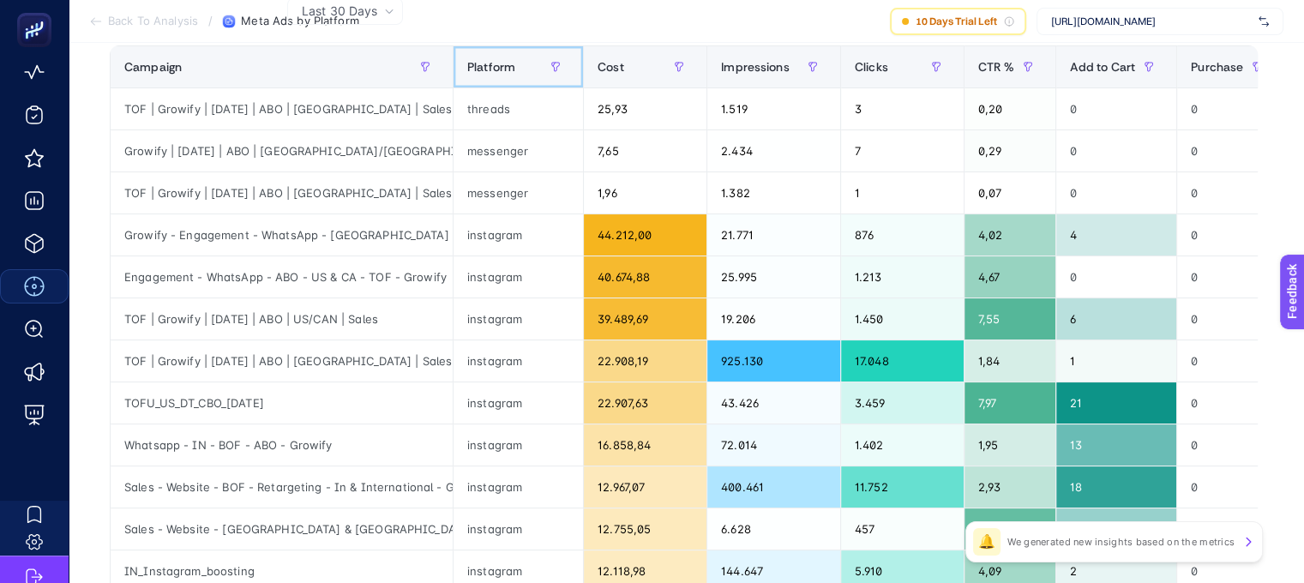
click at [476, 63] on span "Platform" at bounding box center [491, 67] width 48 height 14
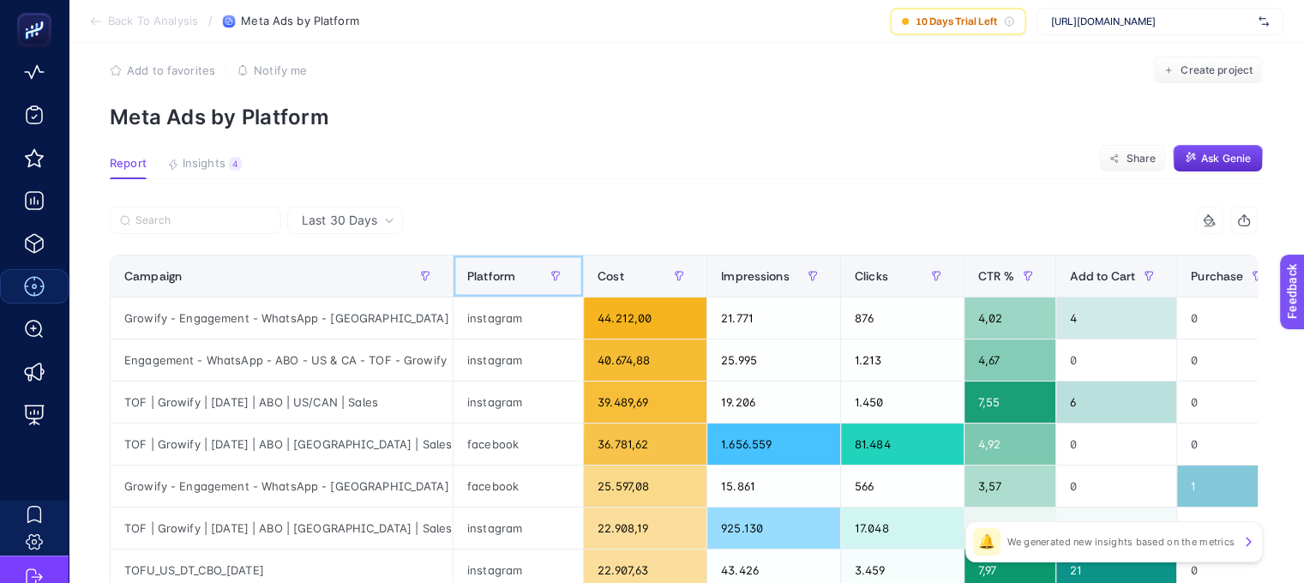
scroll to position [0, 8]
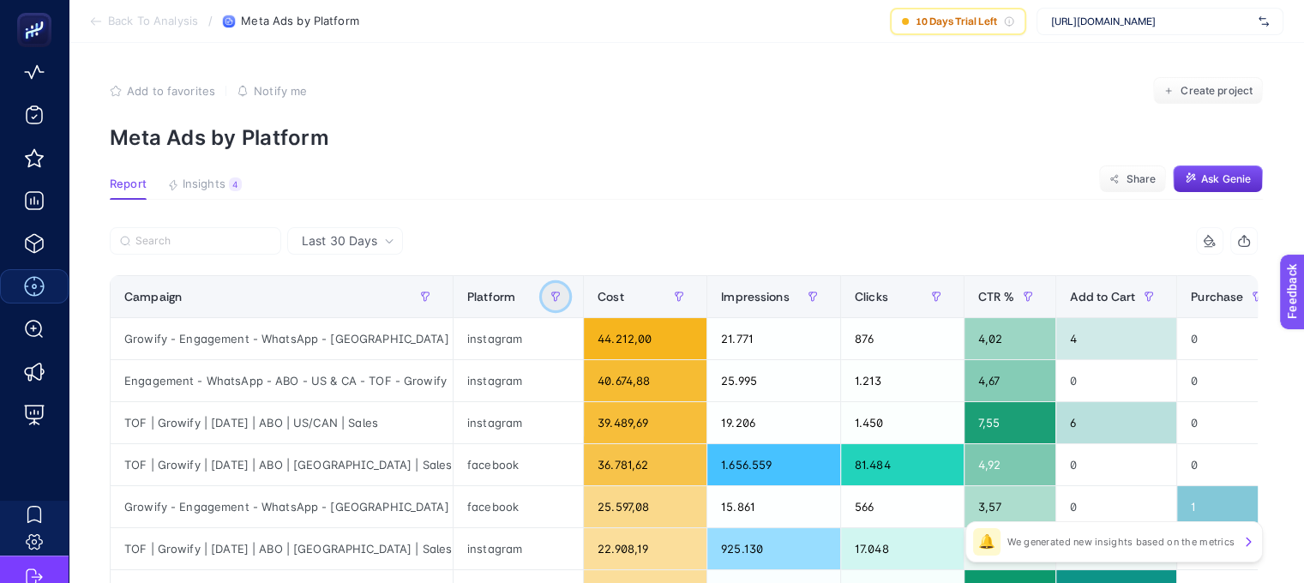
click at [550, 294] on icon "button" at bounding box center [555, 296] width 10 height 10
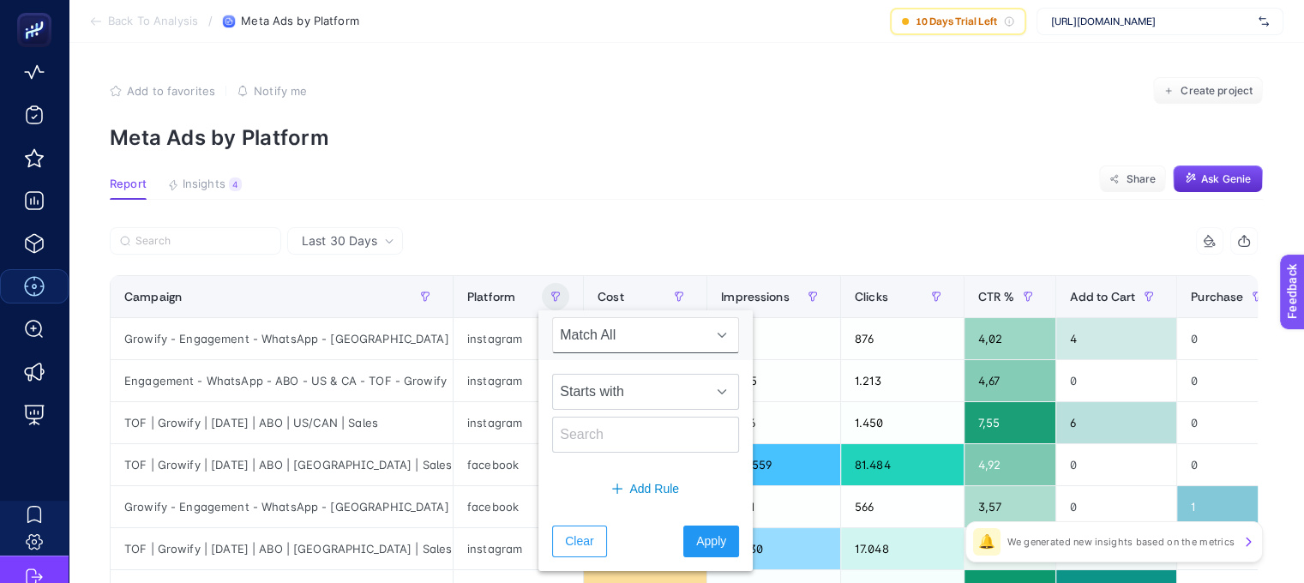
click at [706, 343] on div at bounding box center [722, 335] width 33 height 34
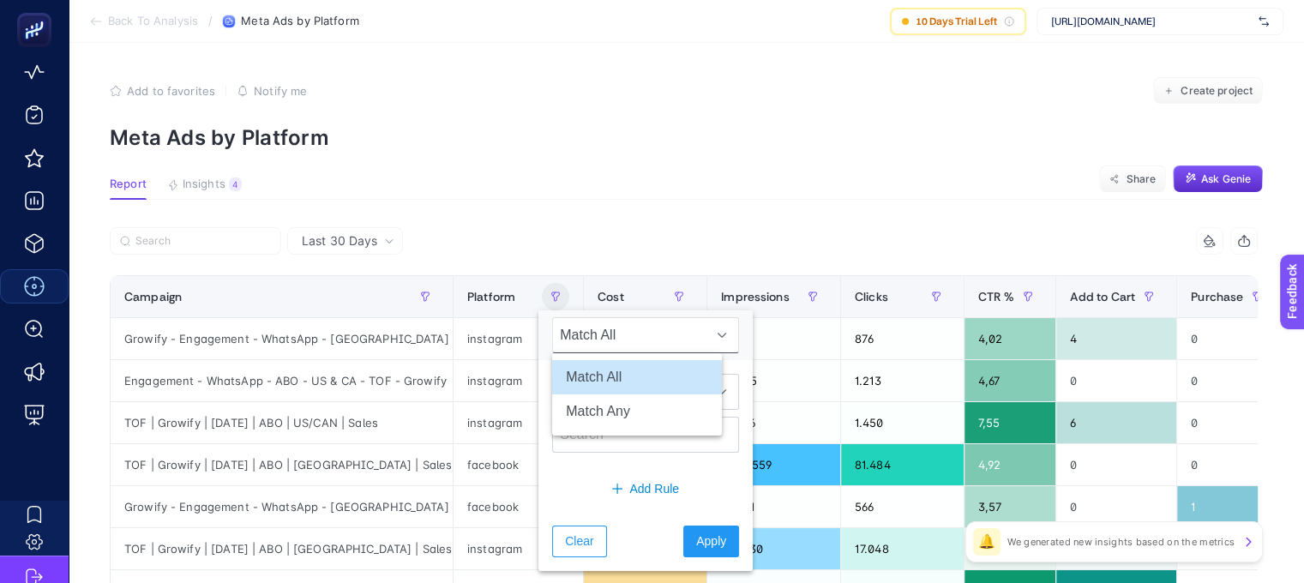
click at [706, 343] on div at bounding box center [722, 335] width 33 height 34
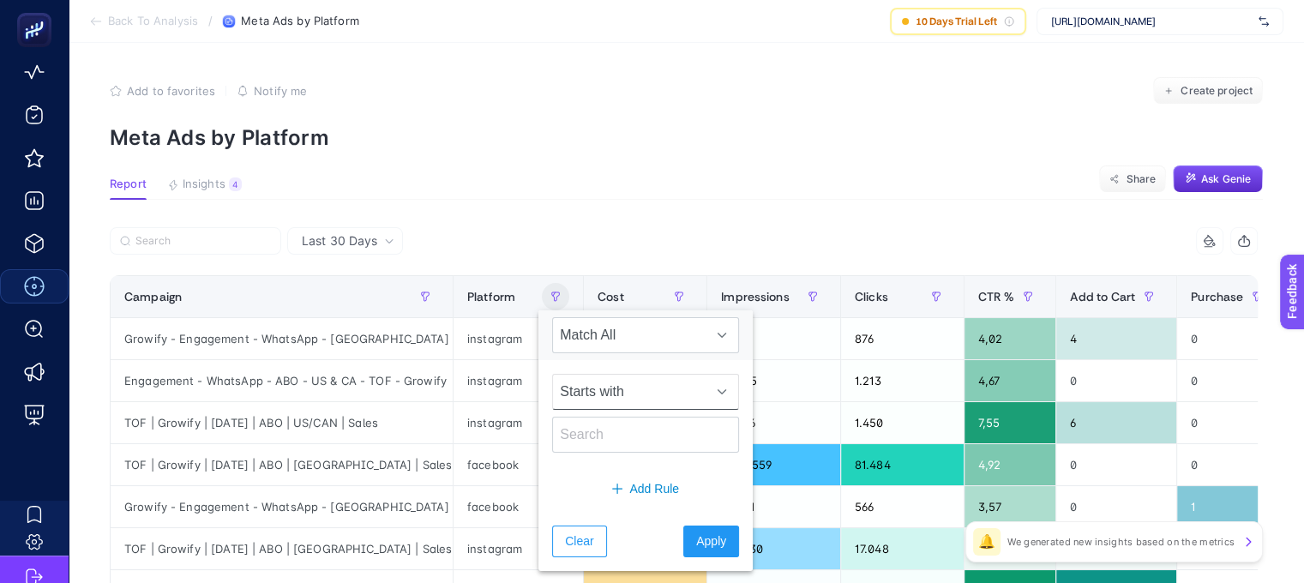
click at [706, 382] on div at bounding box center [722, 392] width 33 height 34
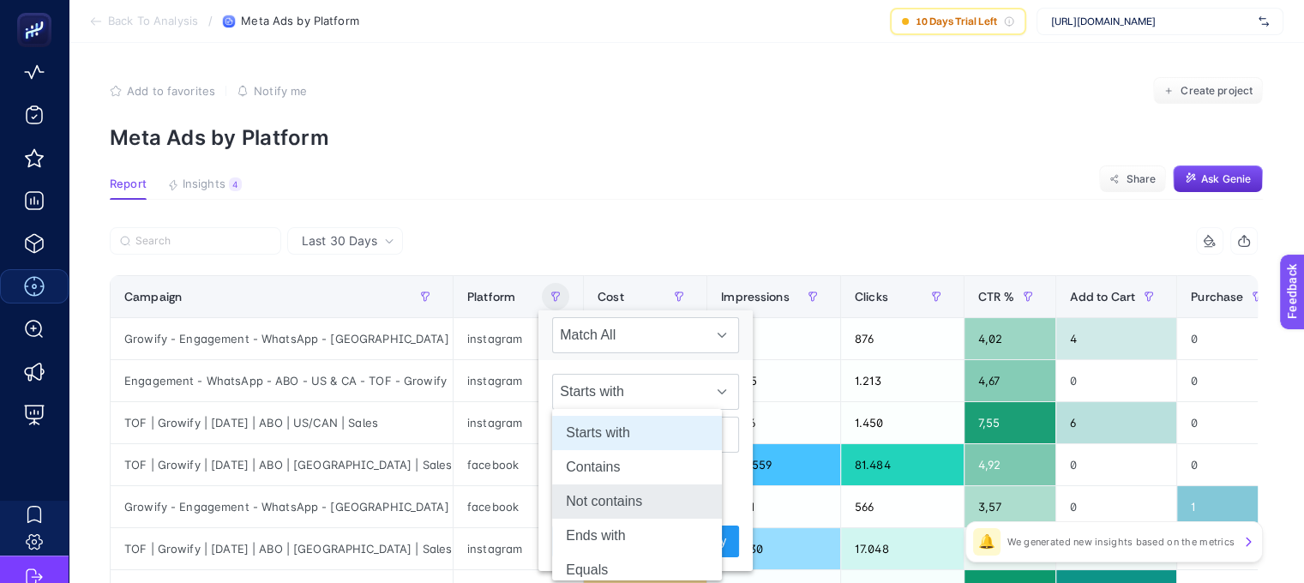
click at [638, 505] on li "Not contains" at bounding box center [637, 501] width 170 height 34
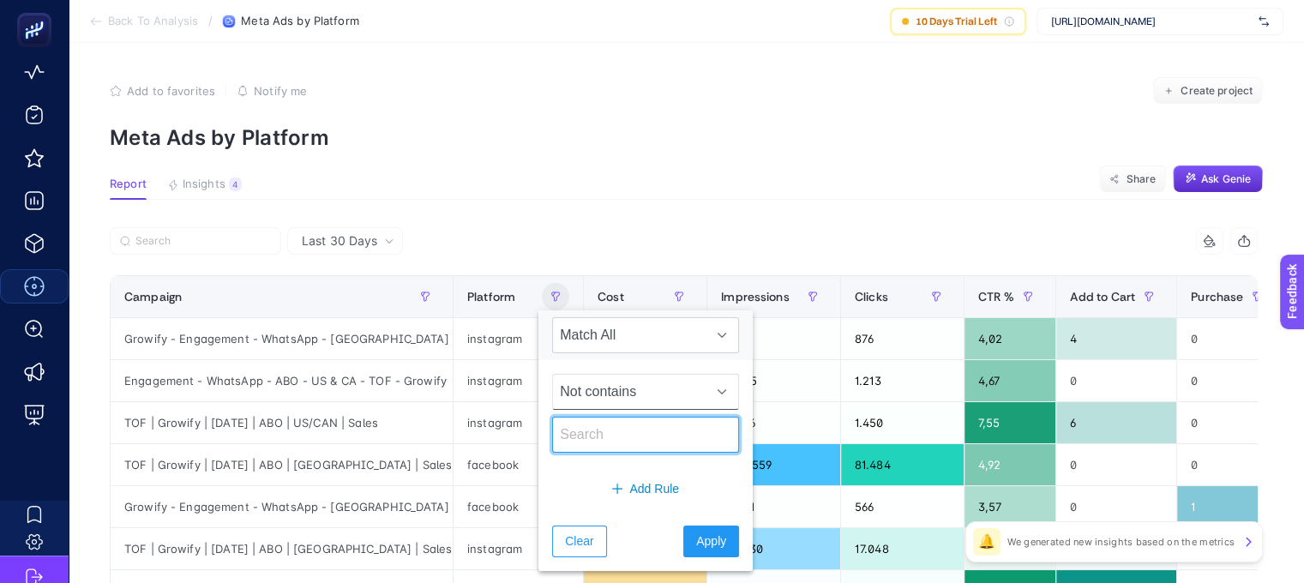
click at [636, 440] on input "text" at bounding box center [645, 435] width 187 height 36
type input "instagram"
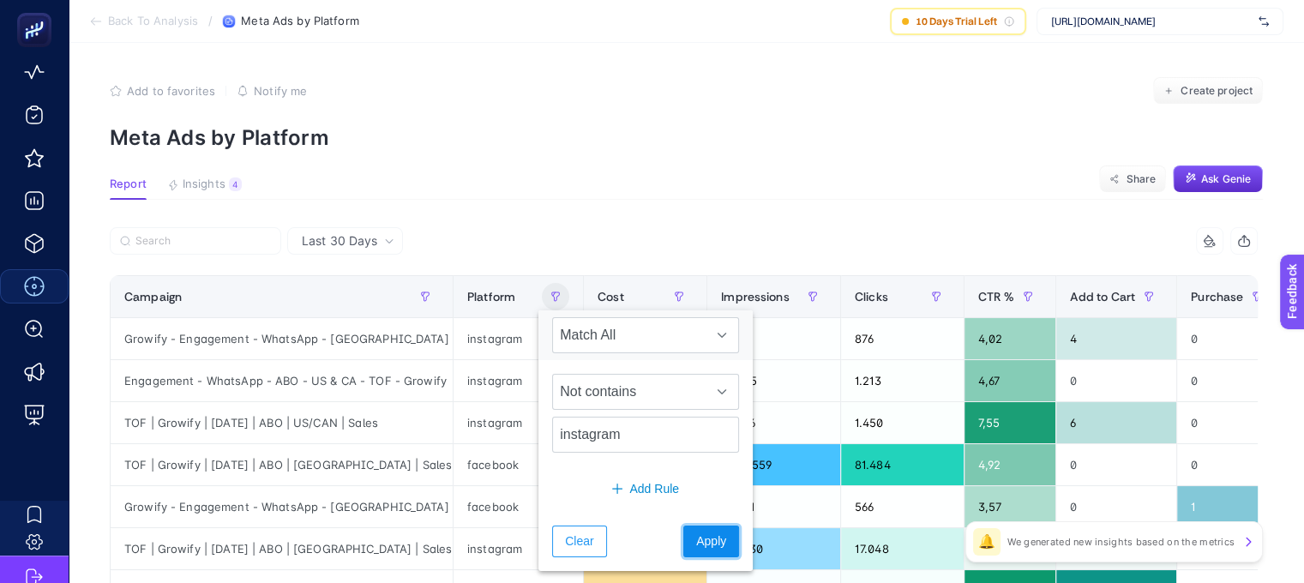
click at [696, 544] on span "Apply" at bounding box center [711, 541] width 30 height 18
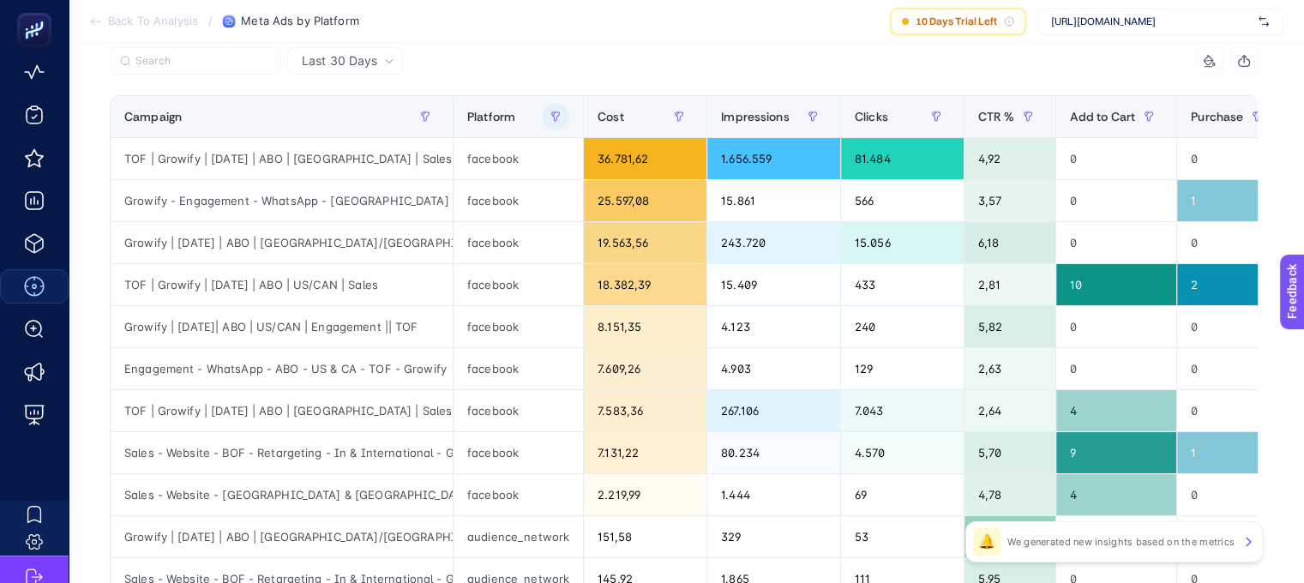
scroll to position [178, 8]
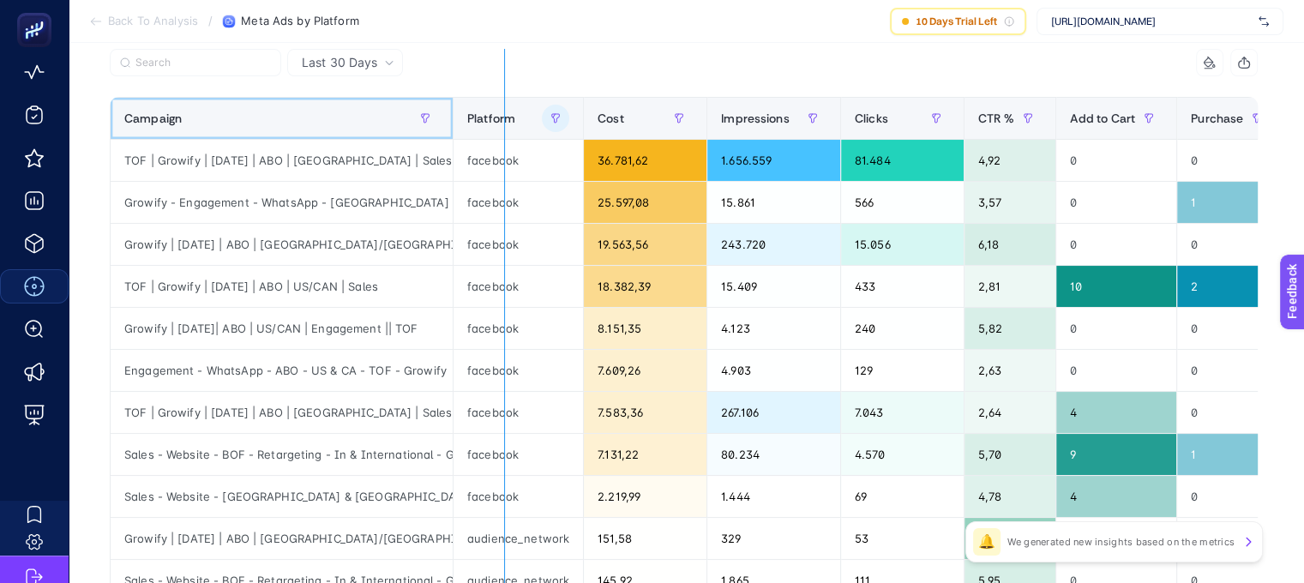
drag, startPoint x: 442, startPoint y: 122, endPoint x: 496, endPoint y: 129, distance: 55.3
click at [496, 129] on div "11 items selected Campaign Platform Cost Impressions Clicks CTR % Add to Cart P…" at bounding box center [684, 516] width 1148 height 934
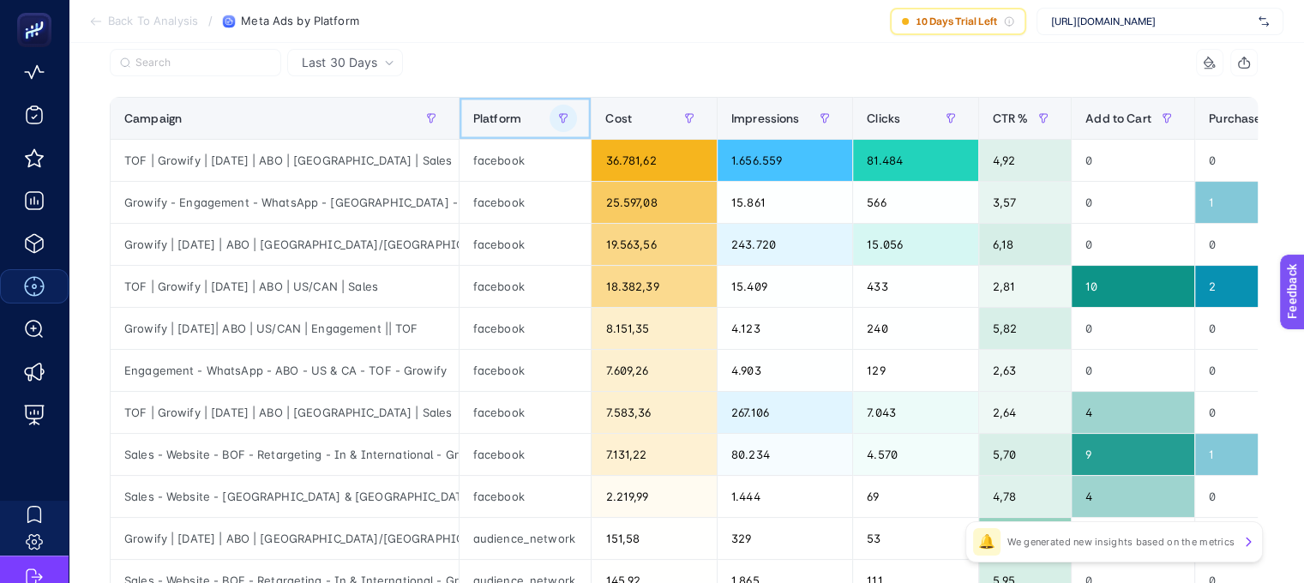
drag, startPoint x: 456, startPoint y: 125, endPoint x: 508, endPoint y: 141, distance: 54.5
click at [508, 141] on table "Campaign Platform Cost Impressions Clicks CTR % Add to Cart Purchase Lead Costp…" at bounding box center [1020, 519] width 1820 height 844
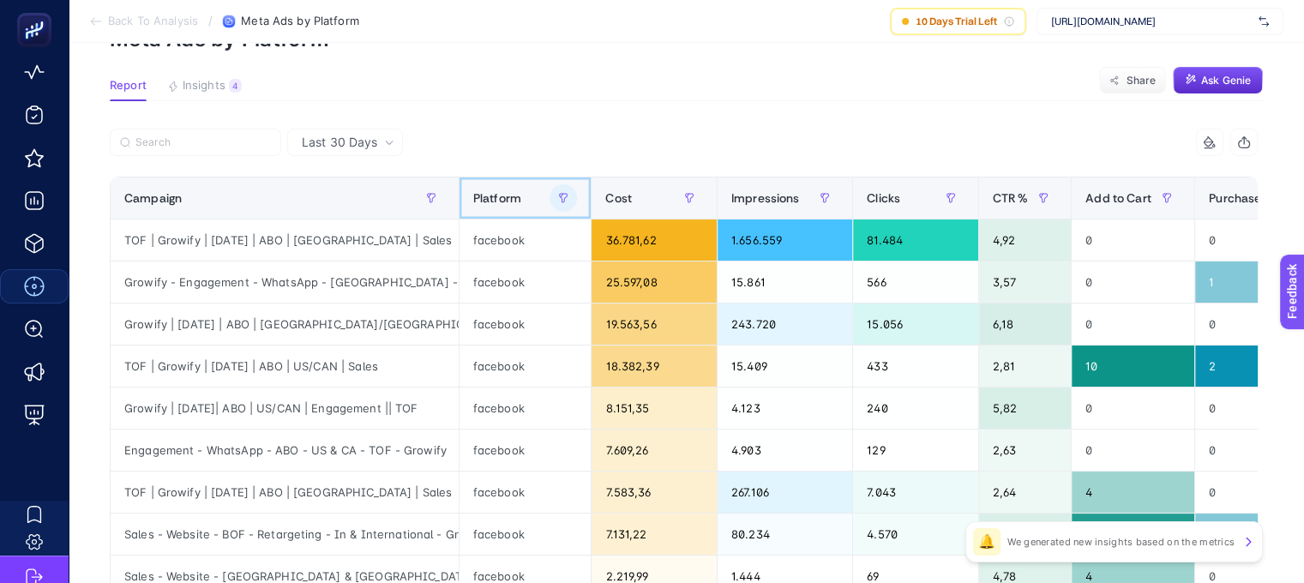
scroll to position [0, 0]
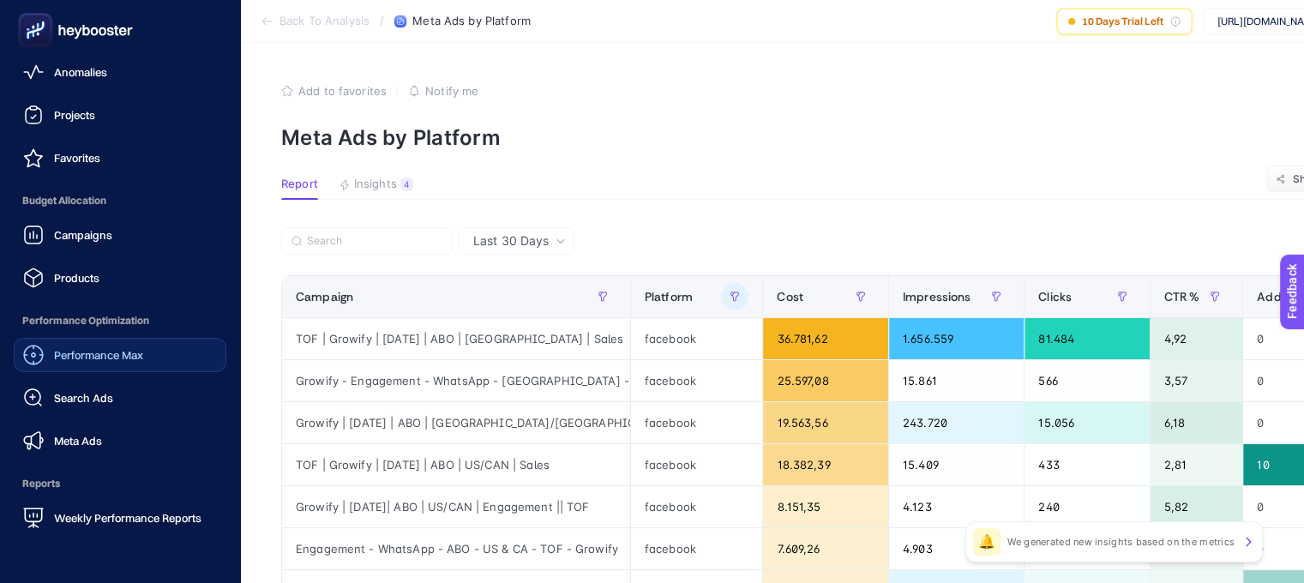
click at [100, 40] on icon at bounding box center [75, 30] width 123 height 34
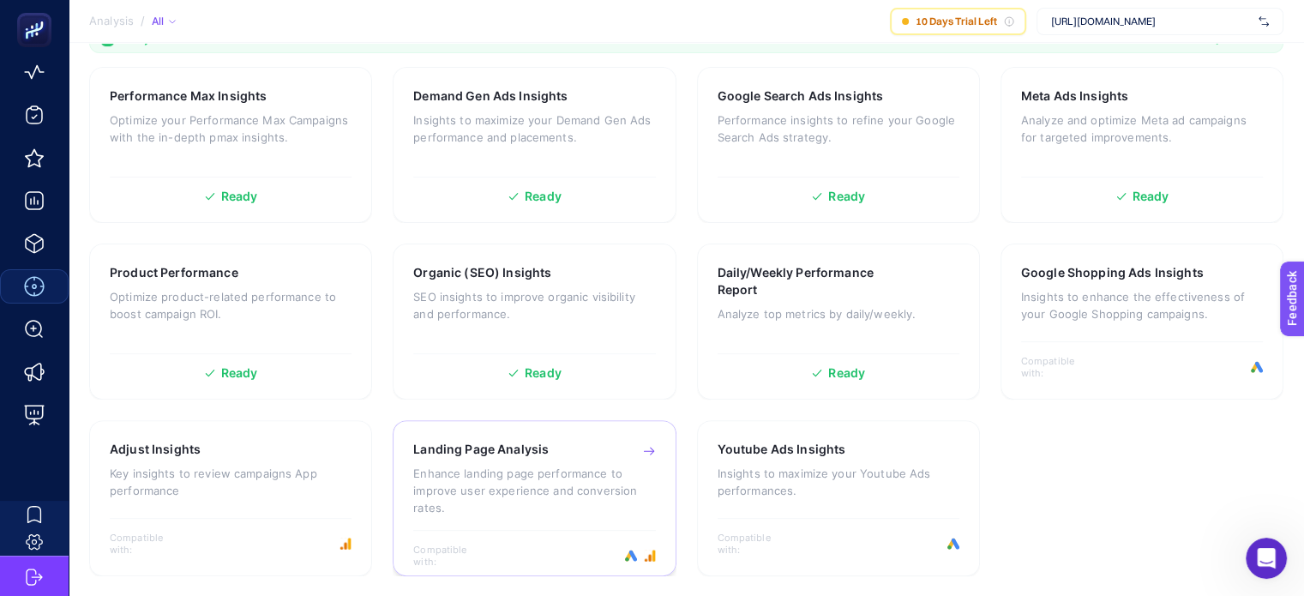
scroll to position [545, 0]
click at [1035, 336] on div "Google Shopping Ads Insights Insights to enhance the effectiveness of your Goog…" at bounding box center [1142, 301] width 242 height 75
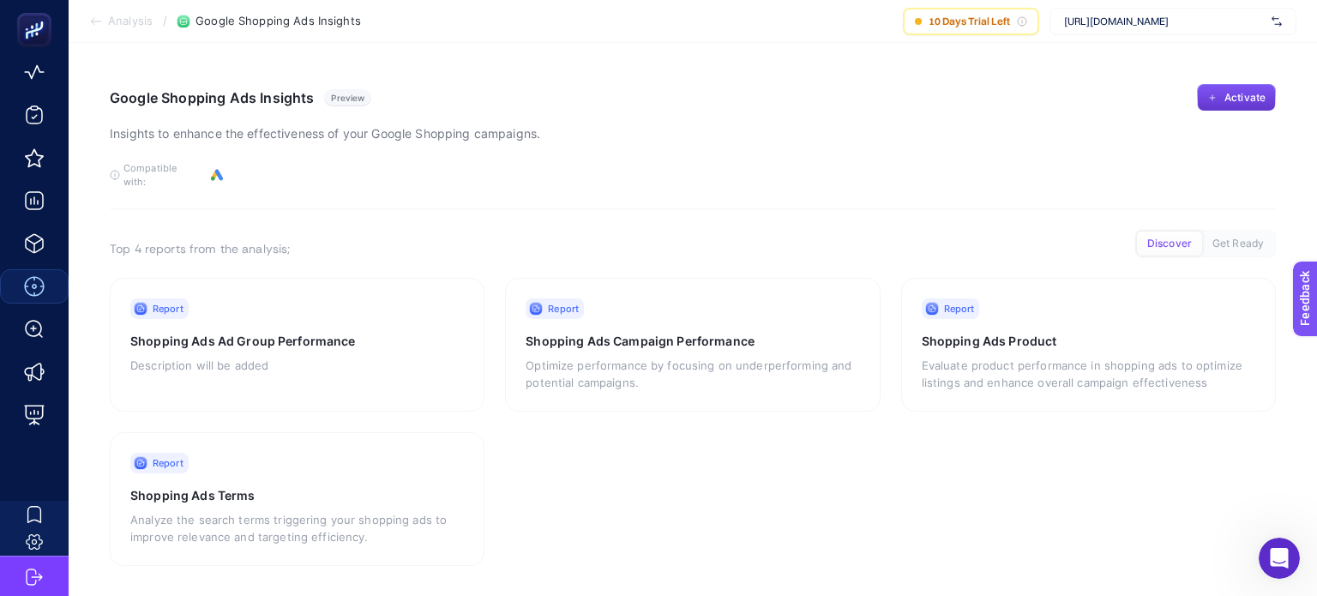
click at [1215, 97] on icon "button" at bounding box center [1212, 98] width 10 height 10
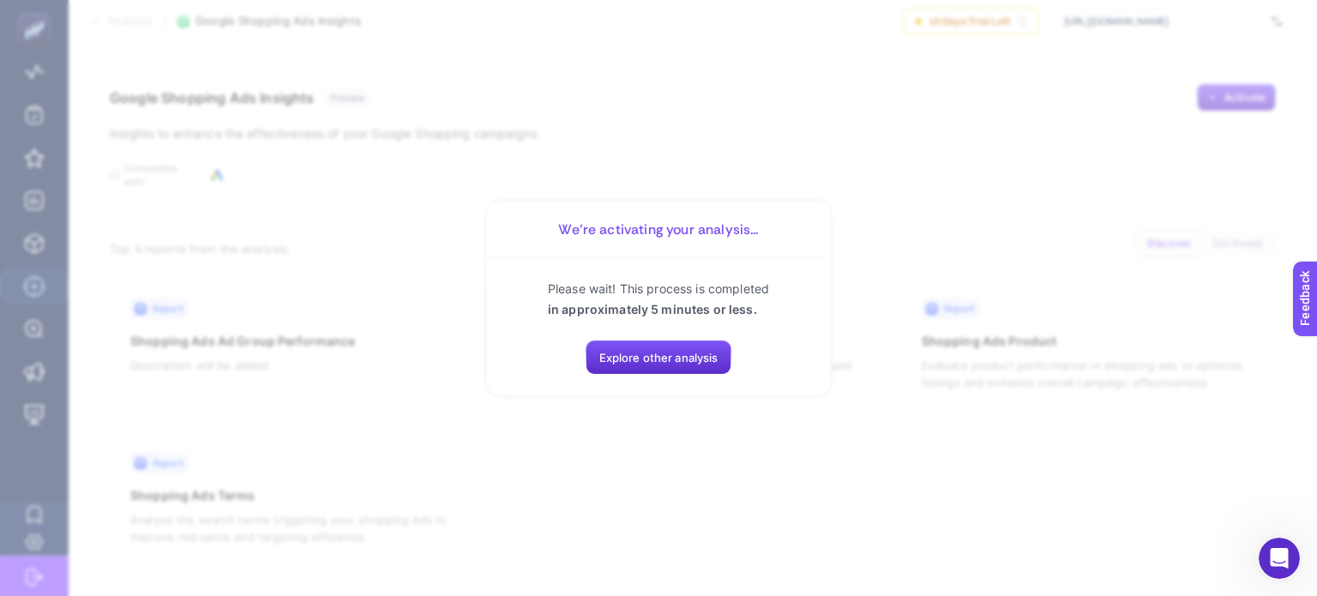
click at [614, 475] on section "We’re activating your analysis... Please wait! This process is completed in app…" at bounding box center [658, 298] width 1317 height 596
click at [549, 469] on section "We’re activating your analysis... Please wait! This process is completed in app…" at bounding box center [658, 298] width 1317 height 596
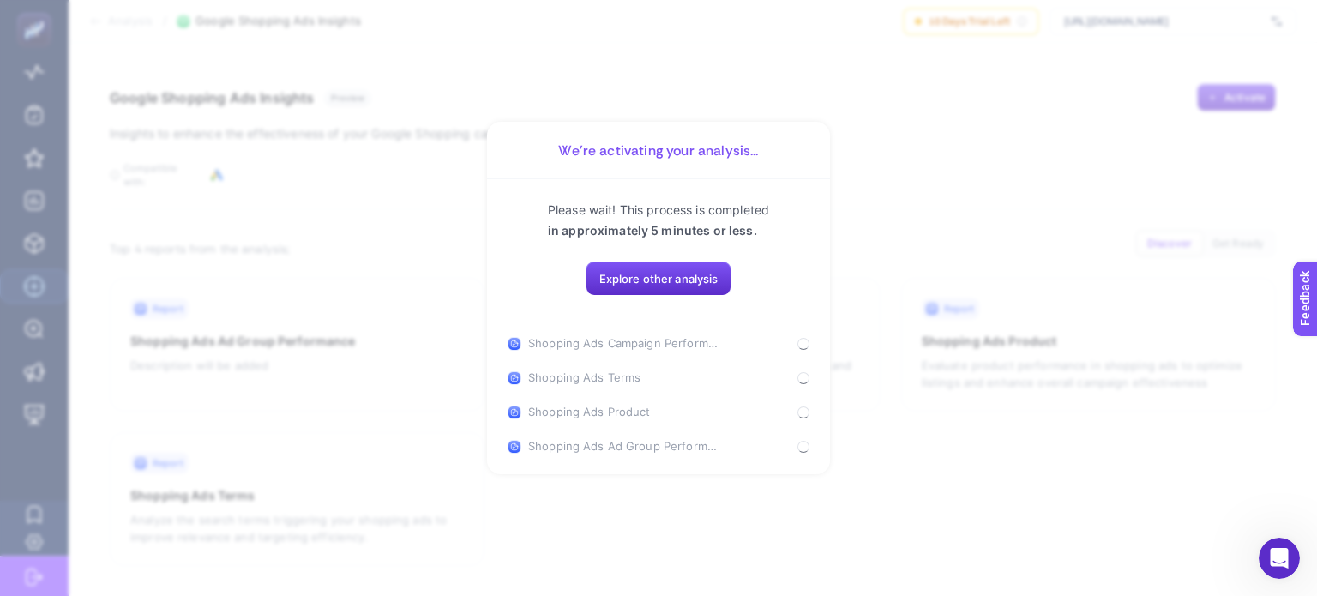
click at [581, 498] on section "We’re activating your analysis... Please wait! This process is completed in app…" at bounding box center [658, 298] width 1317 height 596
click at [751, 492] on section "We’re activating your analysis... Please wait! This process is completed in app…" at bounding box center [658, 298] width 1317 height 596
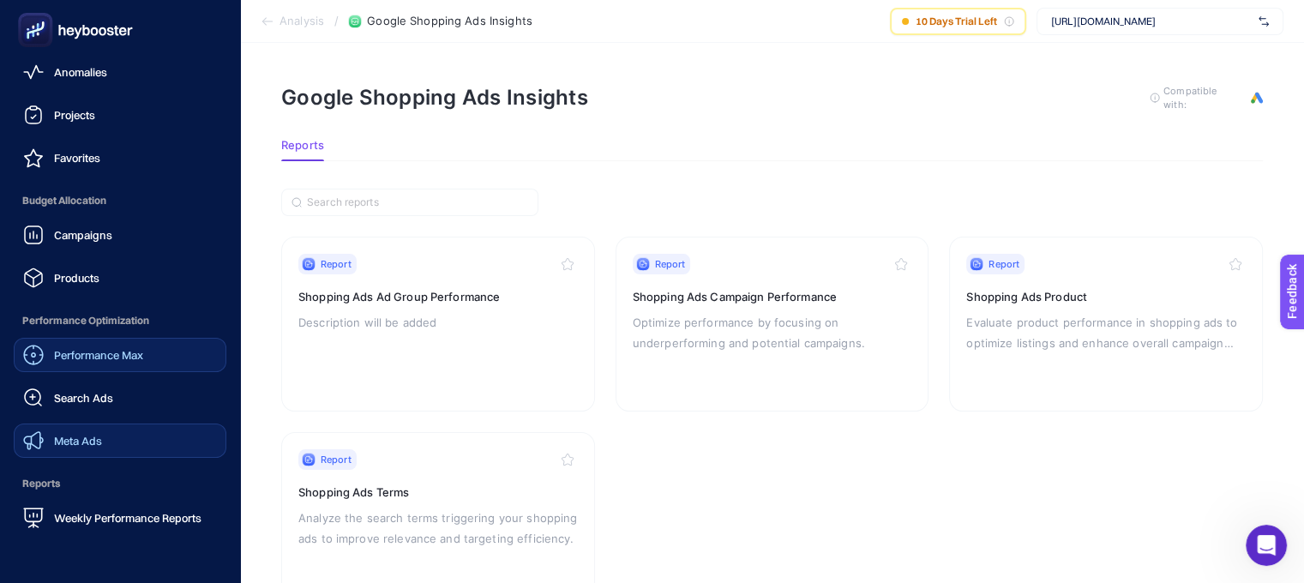
click at [122, 436] on link "Meta Ads" at bounding box center [120, 441] width 213 height 34
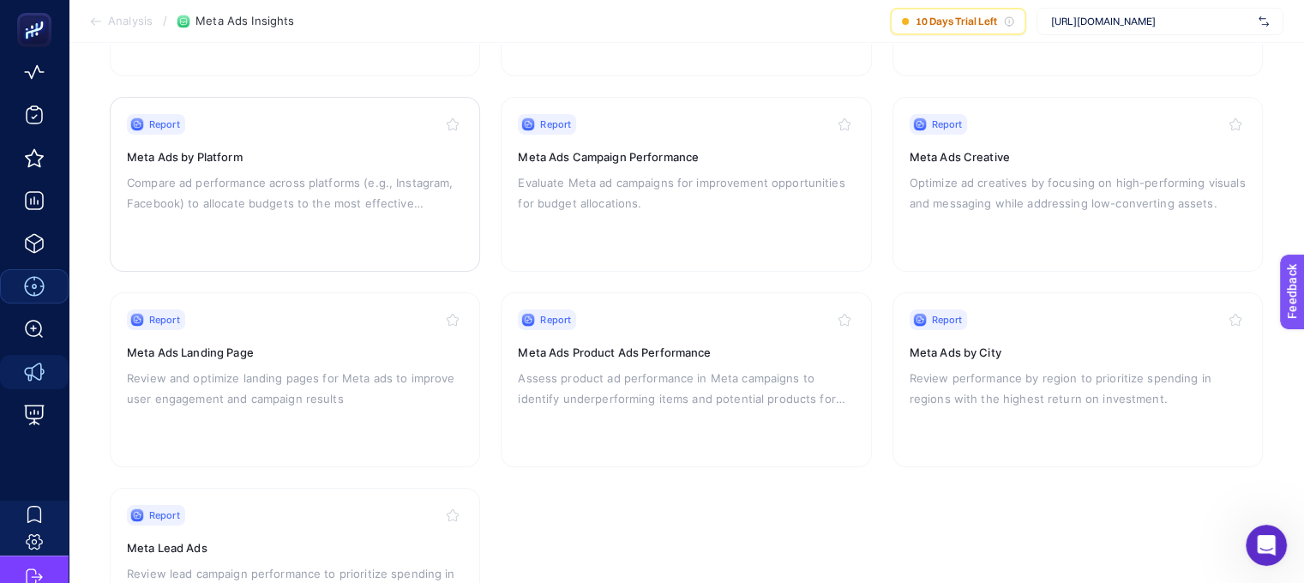
scroll to position [295, 0]
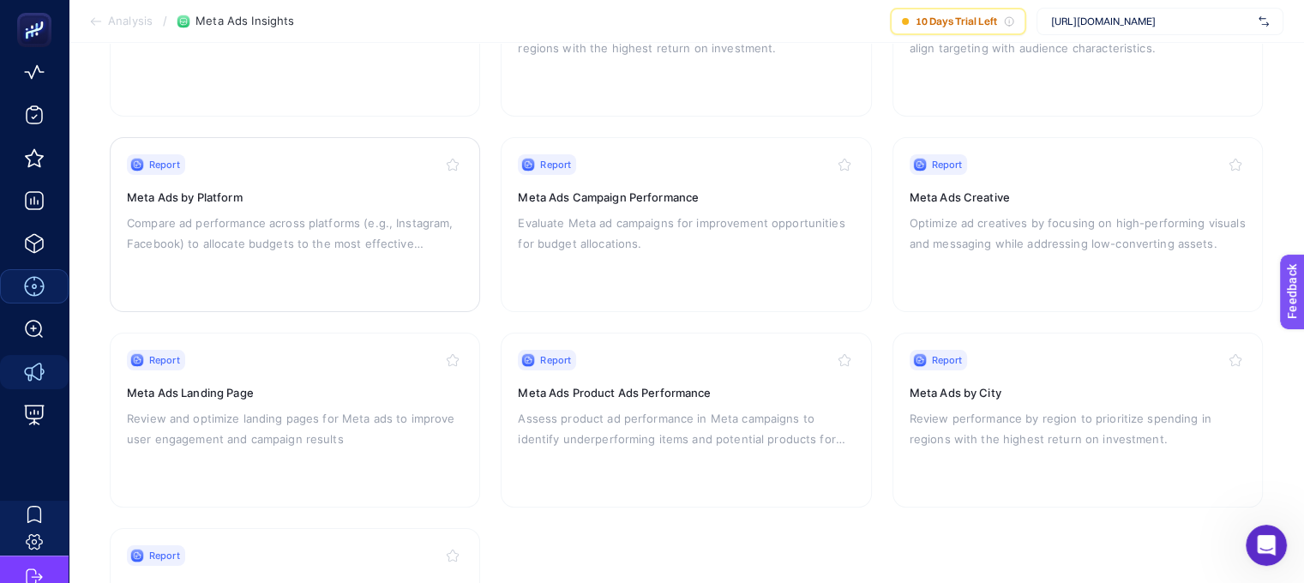
click at [357, 215] on p "Compare ad performance across platforms (e.g., Instagram, Facebook) to allocate…" at bounding box center [295, 233] width 336 height 41
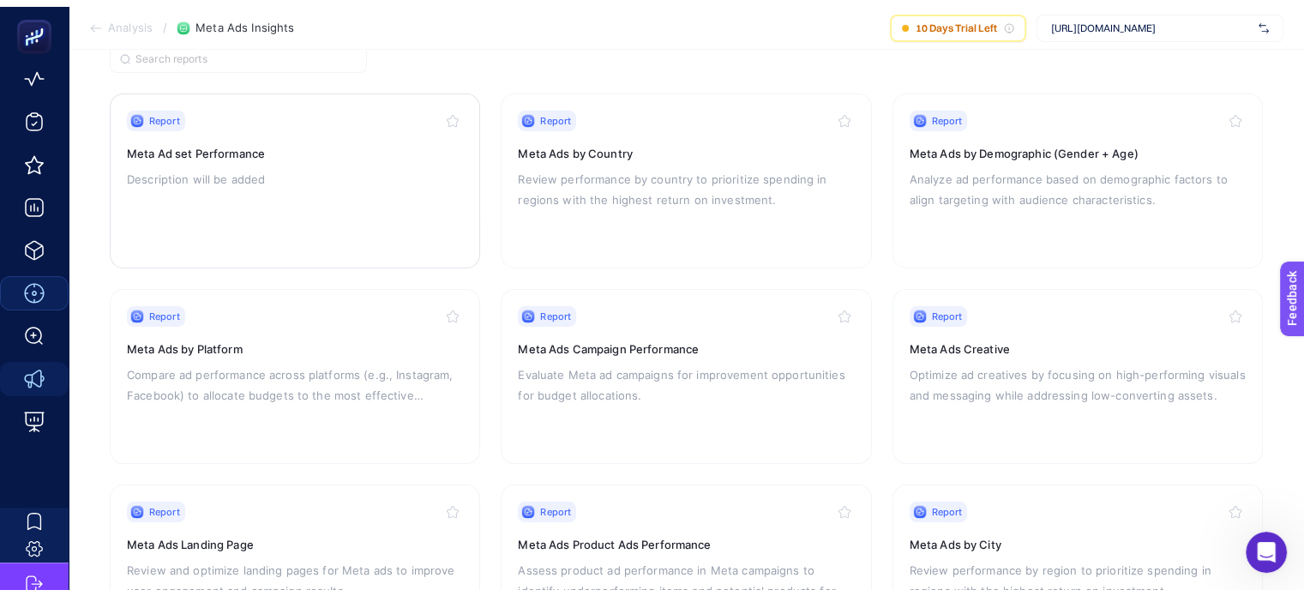
scroll to position [151, 0]
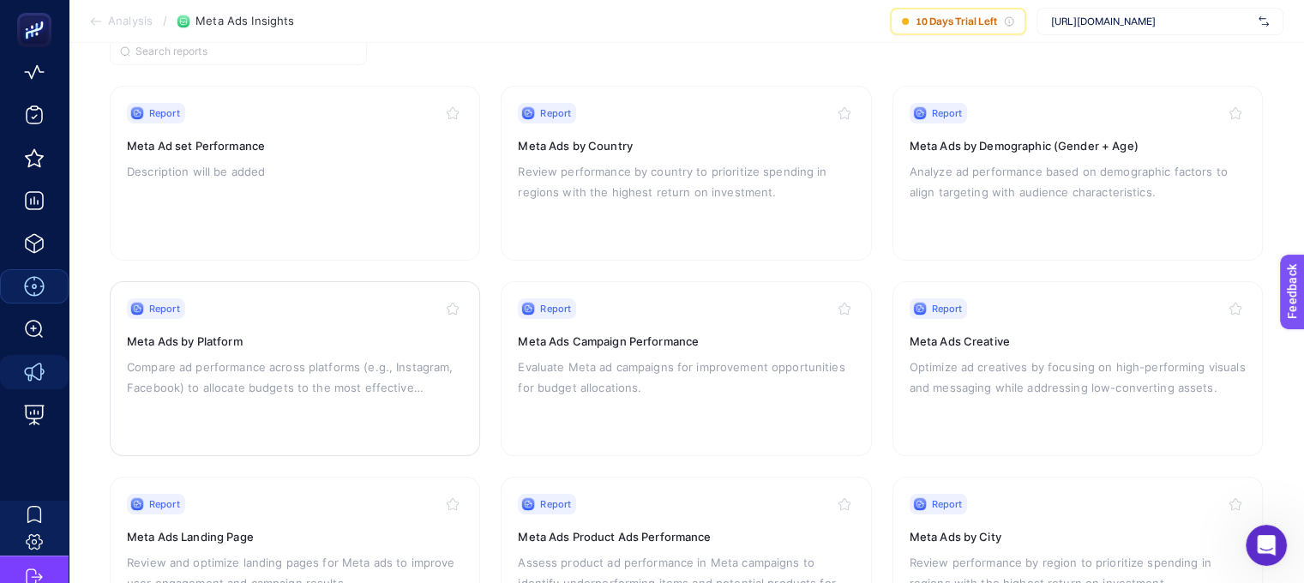
click at [293, 361] on p "Compare ad performance across platforms (e.g., Instagram, Facebook) to allocate…" at bounding box center [295, 377] width 336 height 41
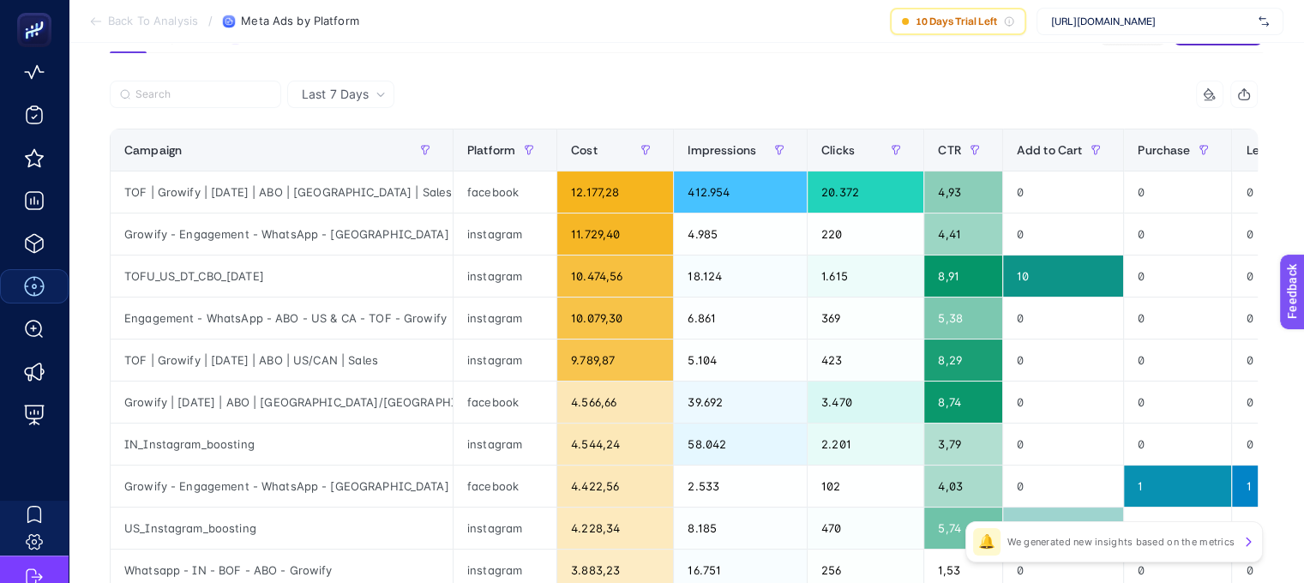
scroll to position [147, 0]
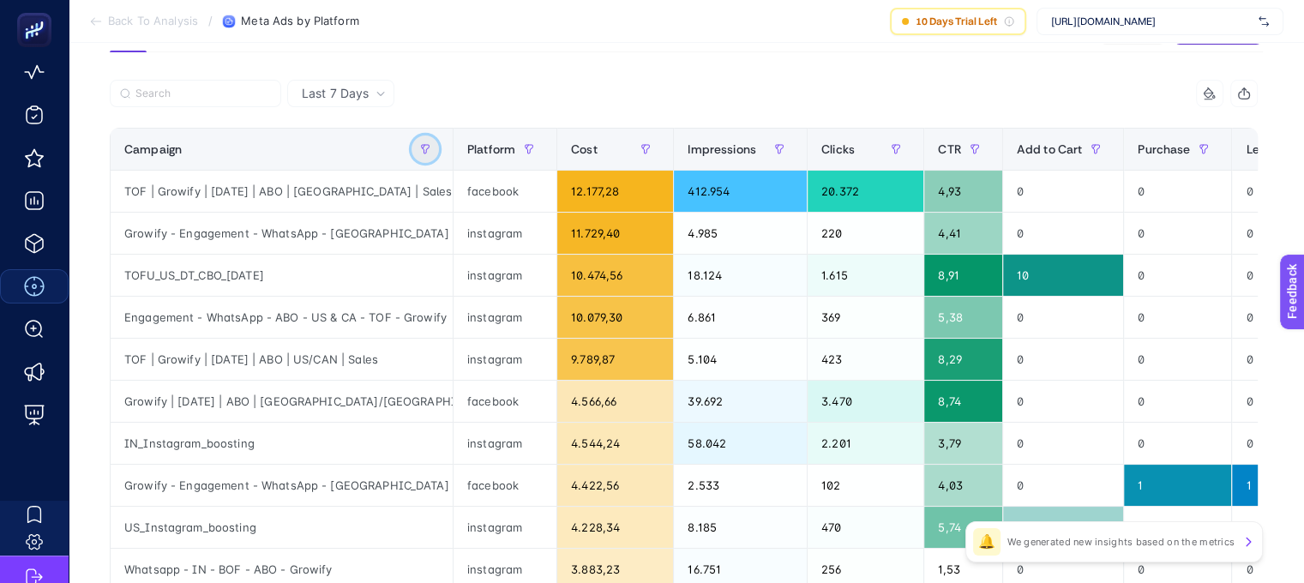
click at [430, 149] on button "button" at bounding box center [425, 148] width 27 height 27
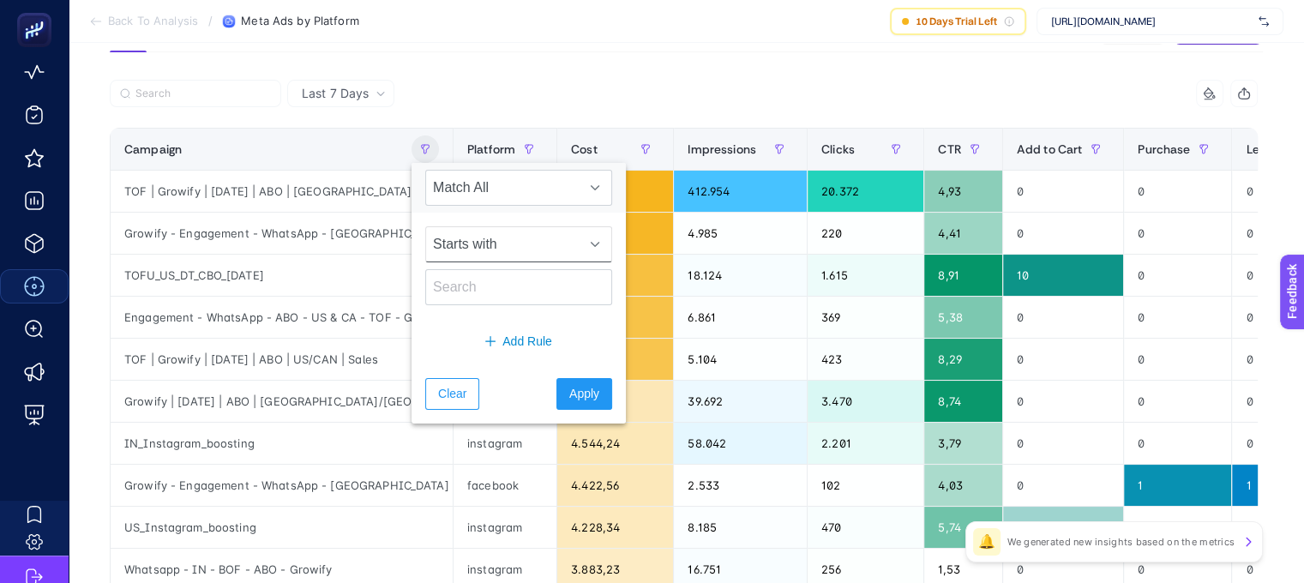
click at [473, 238] on span "Starts with" at bounding box center [502, 244] width 153 height 34
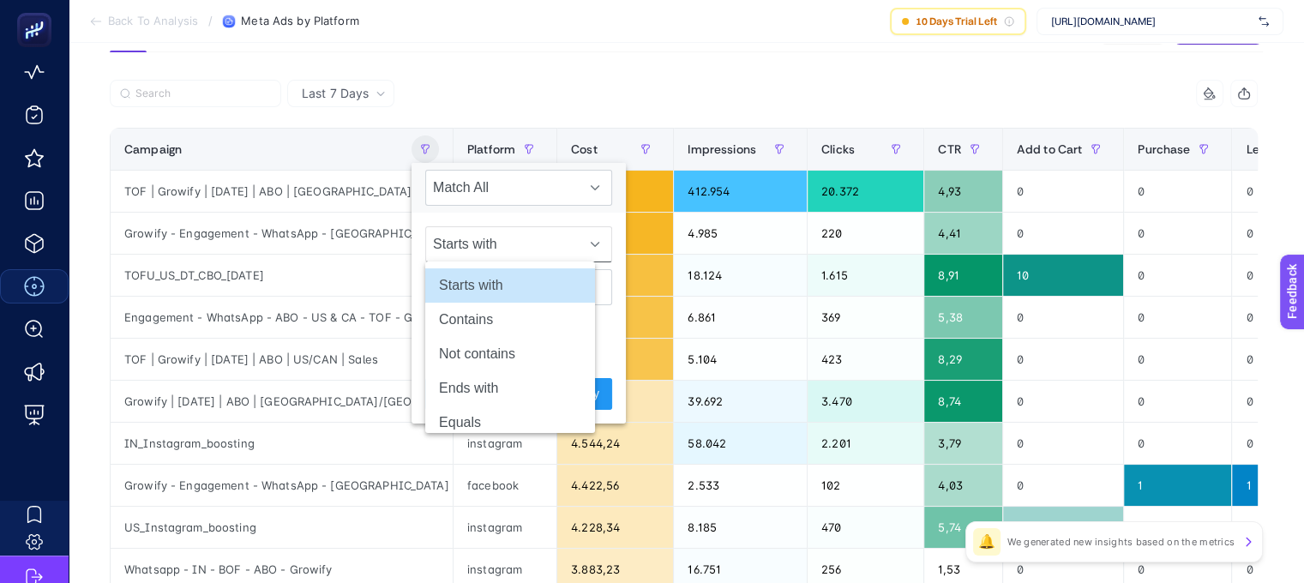
click at [490, 243] on span "Starts with" at bounding box center [502, 244] width 153 height 34
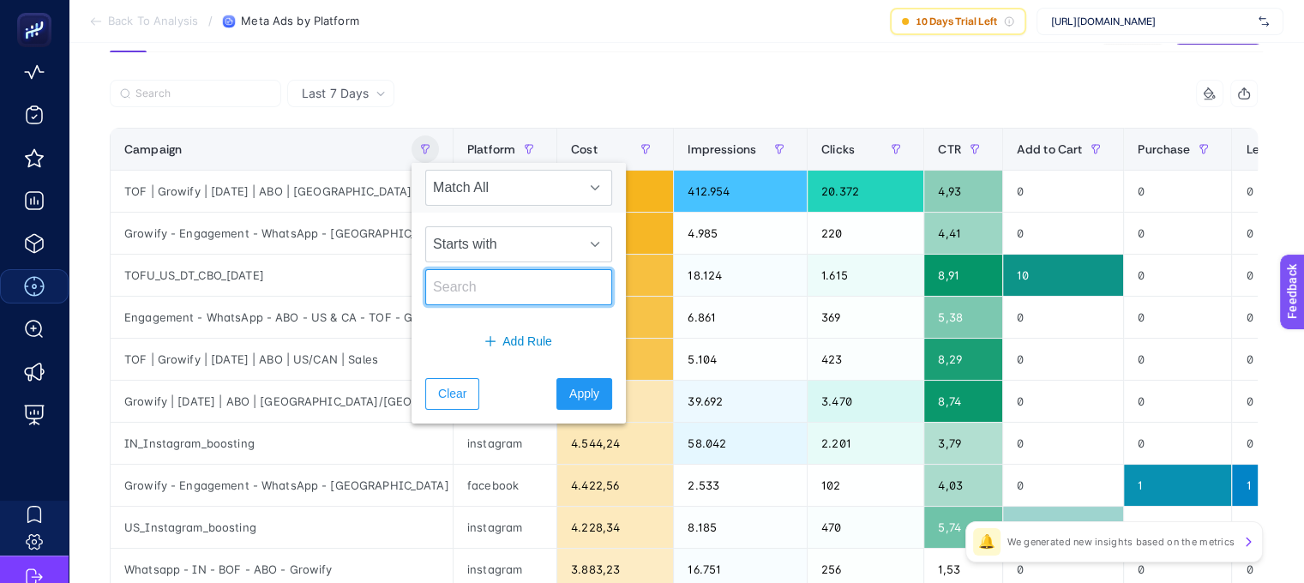
click at [484, 279] on input "text" at bounding box center [518, 287] width 187 height 36
type input "[DATE]"
click at [506, 243] on span "Starts with" at bounding box center [502, 244] width 153 height 34
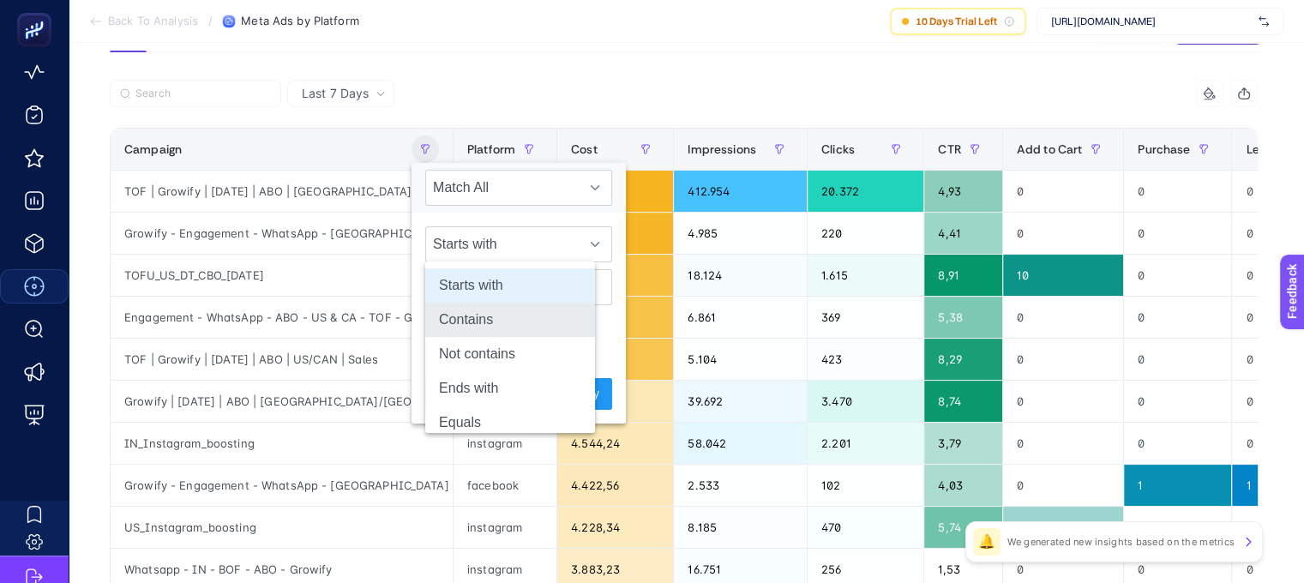
click at [509, 321] on li "Contains" at bounding box center [510, 320] width 170 height 34
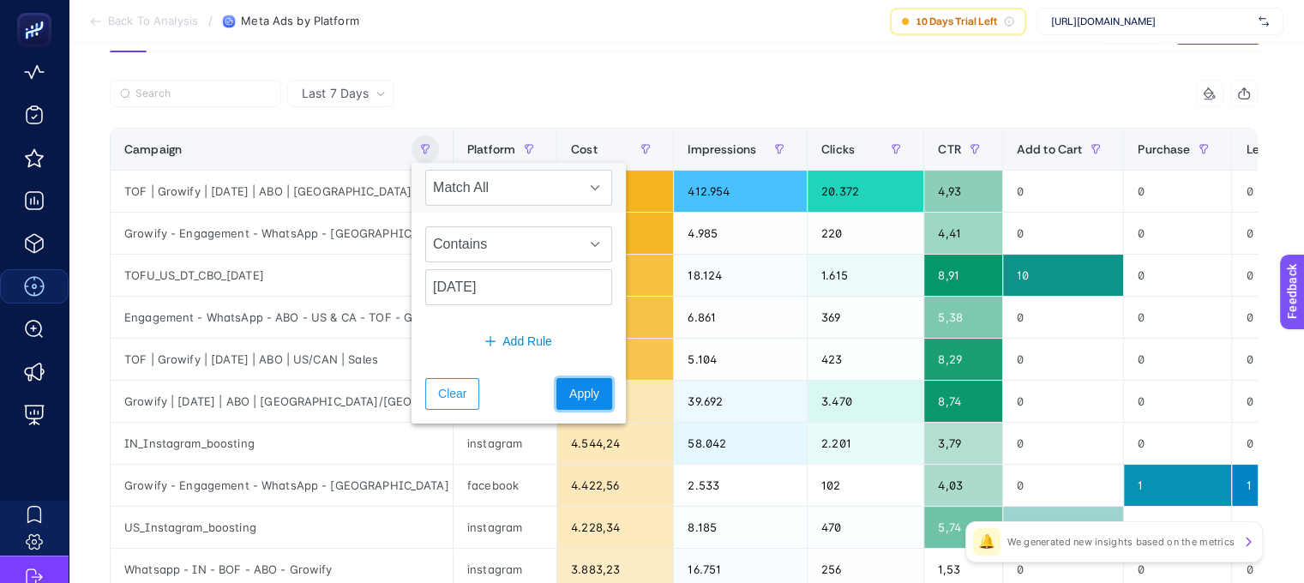
click at [569, 387] on span "Apply" at bounding box center [584, 394] width 30 height 18
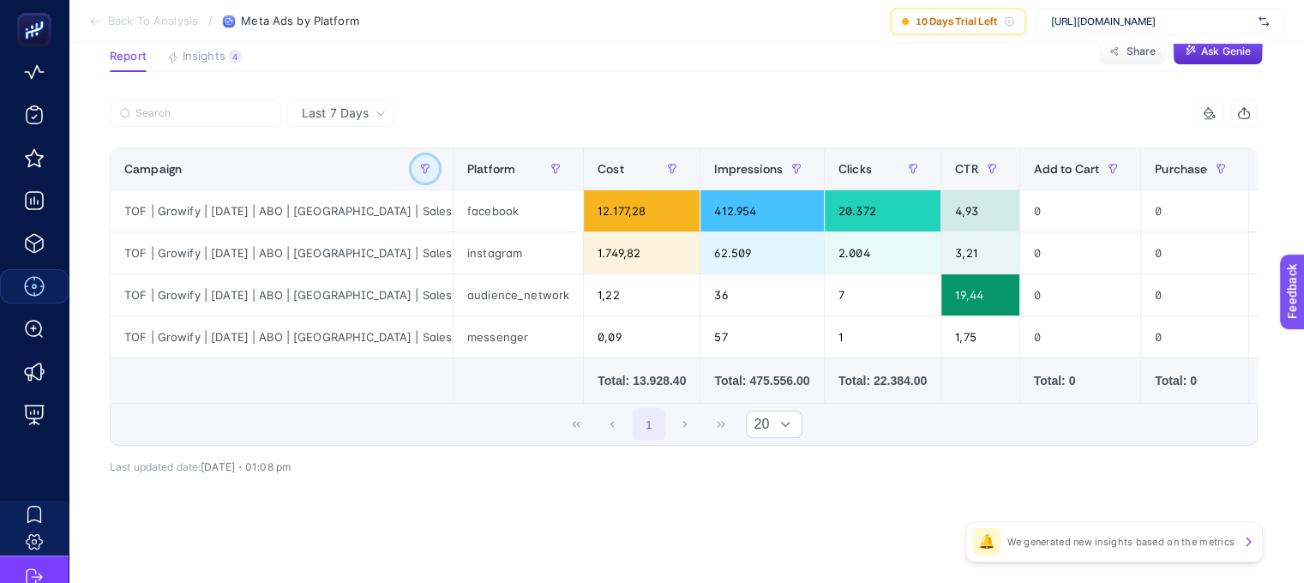
scroll to position [133, 8]
click at [189, 50] on span "Insights" at bounding box center [204, 57] width 43 height 14
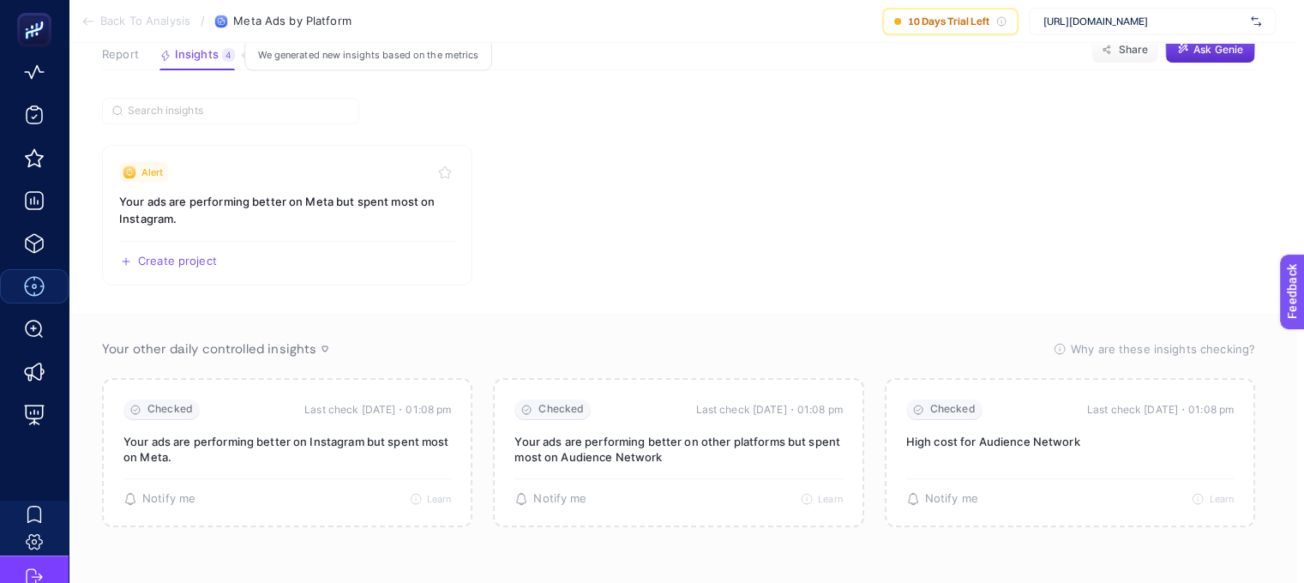
scroll to position [128, 8]
click at [228, 58] on div "4" at bounding box center [228, 57] width 13 height 14
click at [178, 223] on h3 "Your ads are performing better on Meta but spent most on Instagram." at bounding box center [287, 212] width 336 height 34
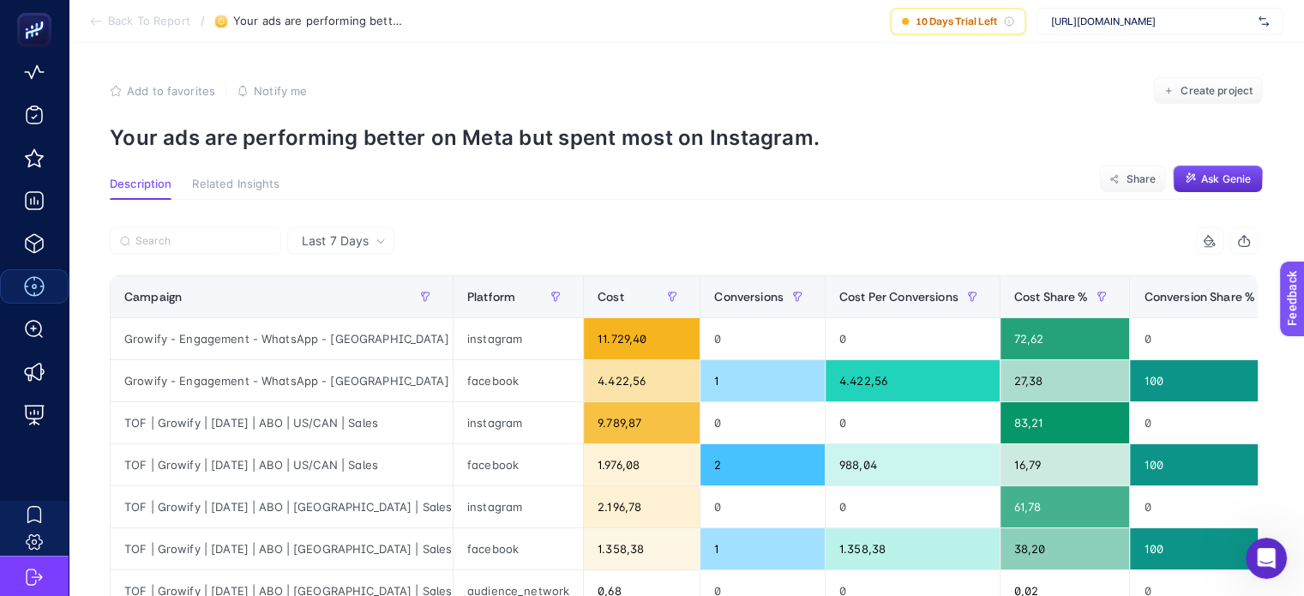
click at [92, 20] on icon at bounding box center [92, 21] width 3 height 7
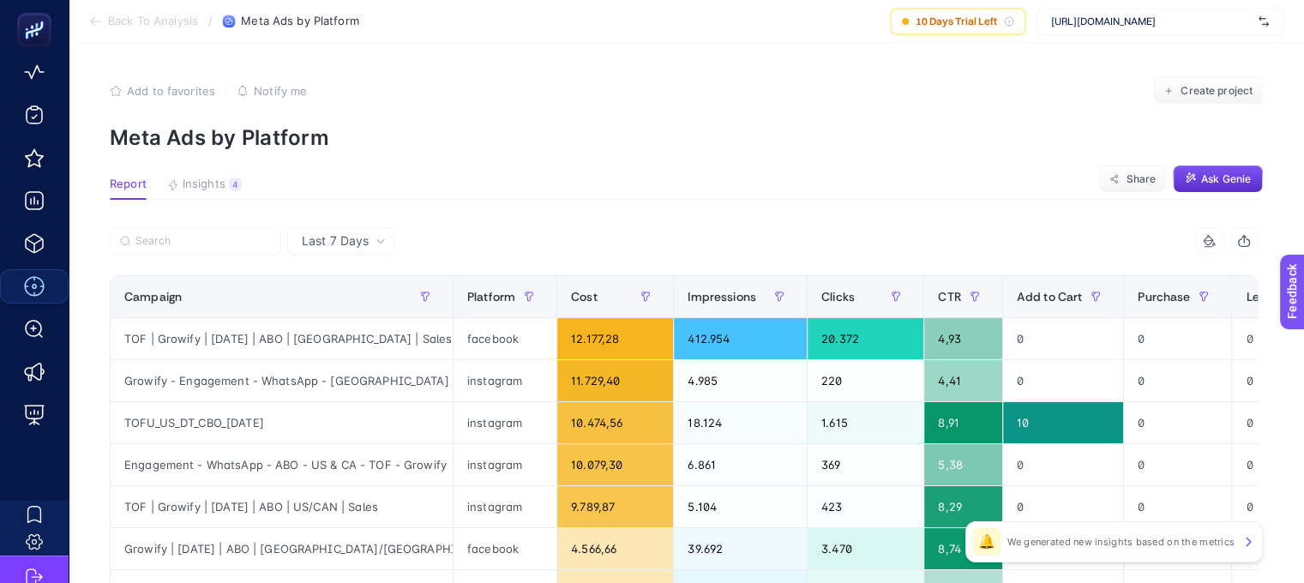
click at [92, 20] on icon at bounding box center [92, 21] width 3 height 7
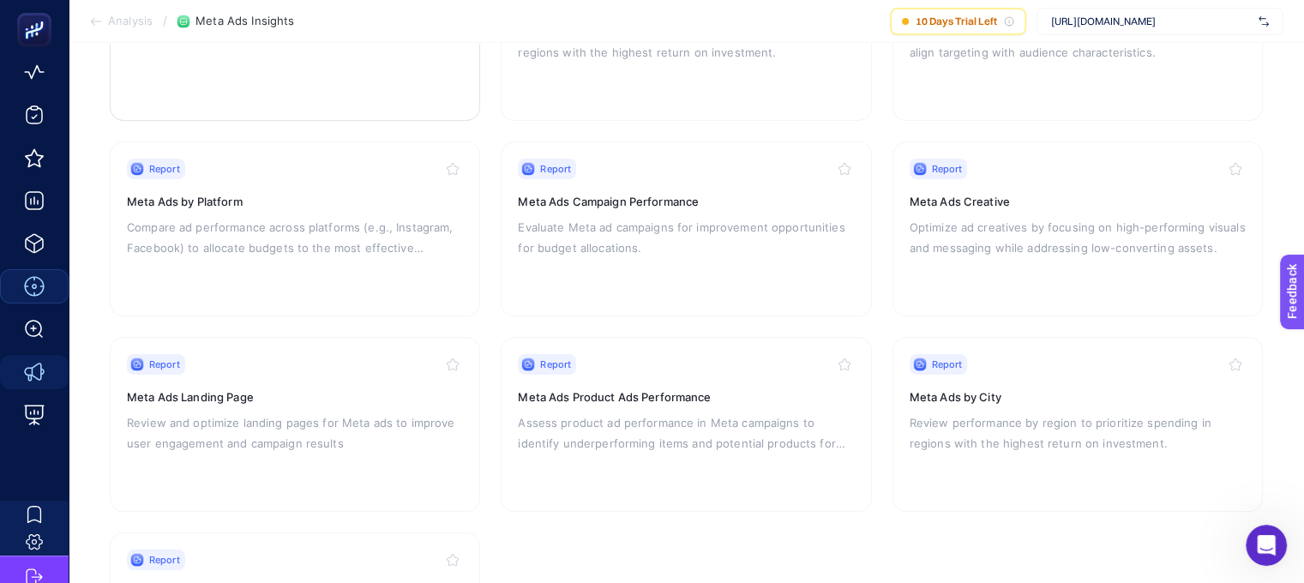
scroll to position [298, 0]
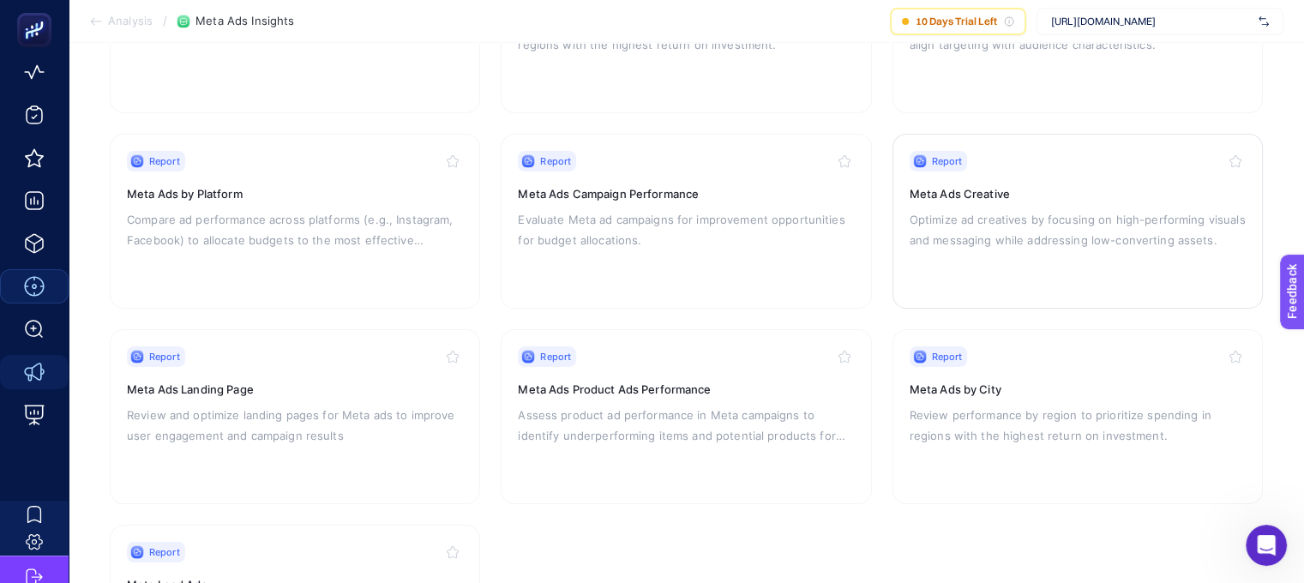
click at [979, 209] on p "Optimize ad creatives by focusing on high-performing visuals and messaging whil…" at bounding box center [1078, 229] width 336 height 41
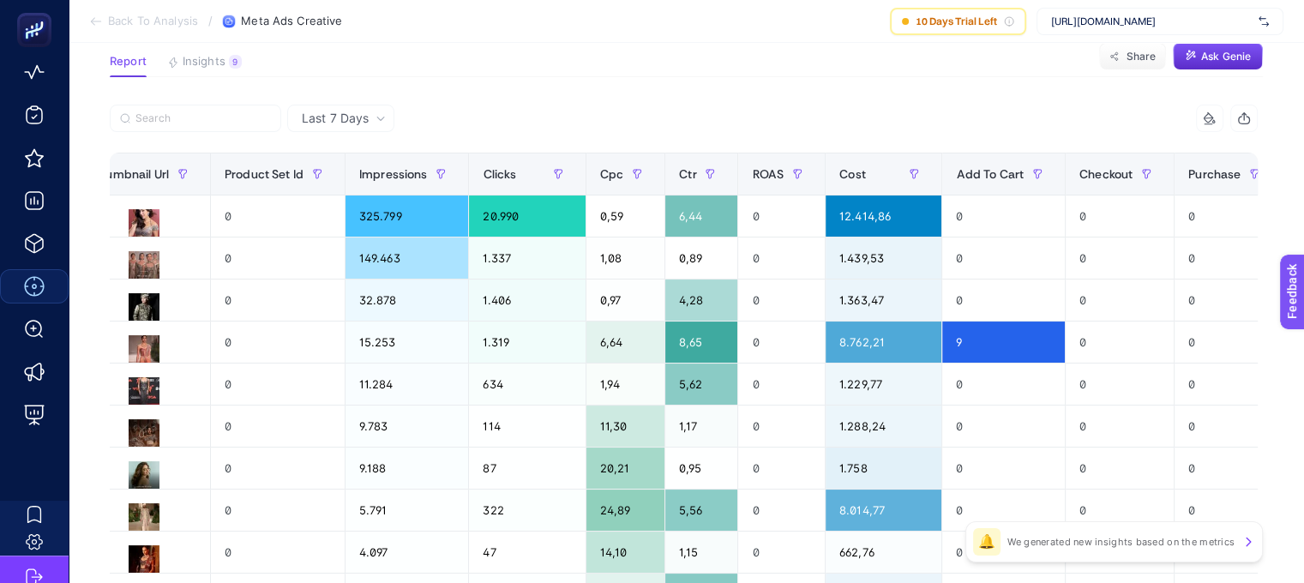
scroll to position [0, 1725]
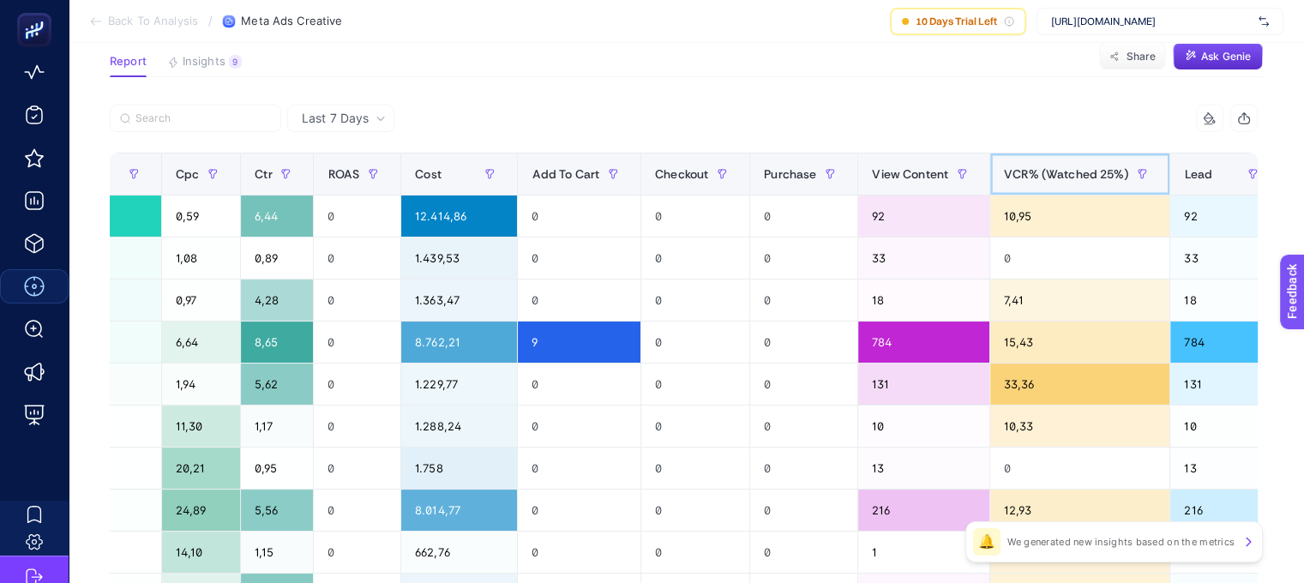
click at [1004, 170] on span "VCR% (Watched 25%)" at bounding box center [1066, 174] width 125 height 14
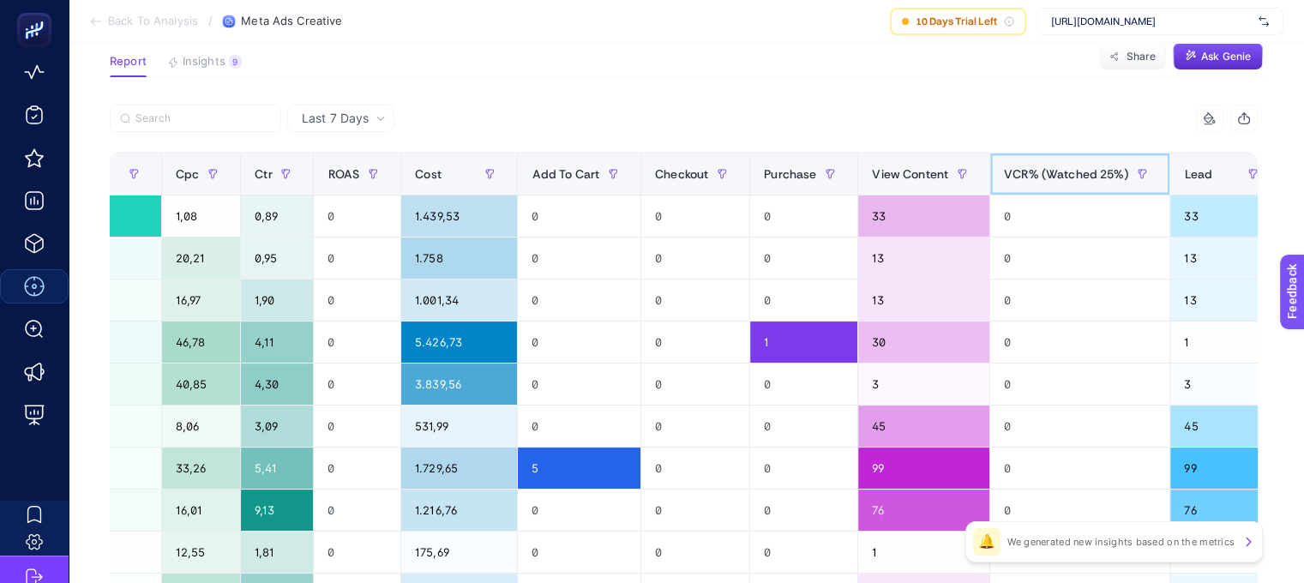
click at [1012, 169] on span "VCR% (Watched 25%)" at bounding box center [1066, 174] width 125 height 14
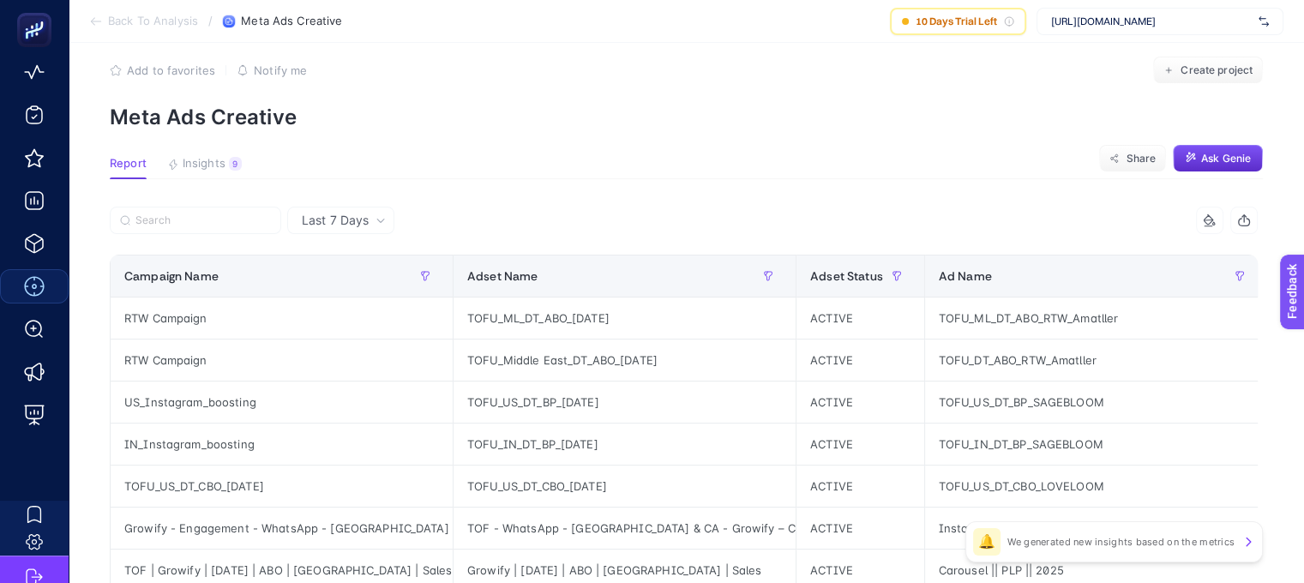
scroll to position [0, 0]
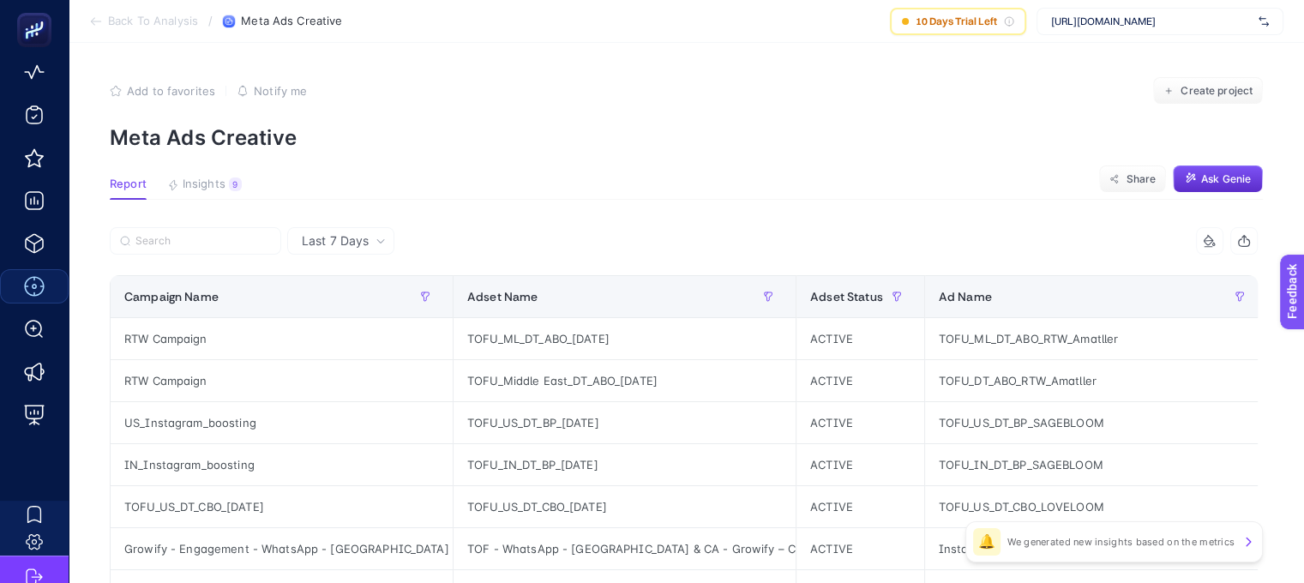
click at [203, 184] on span "Insights" at bounding box center [204, 184] width 43 height 14
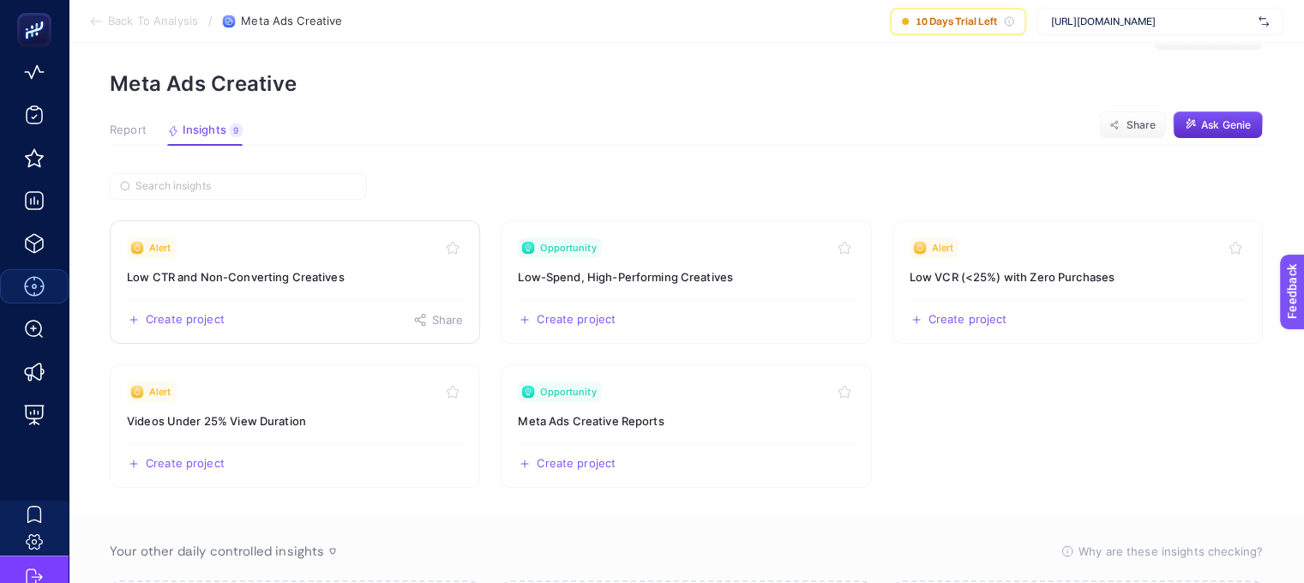
scroll to position [63, 0]
